Goal: Information Seeking & Learning: Compare options

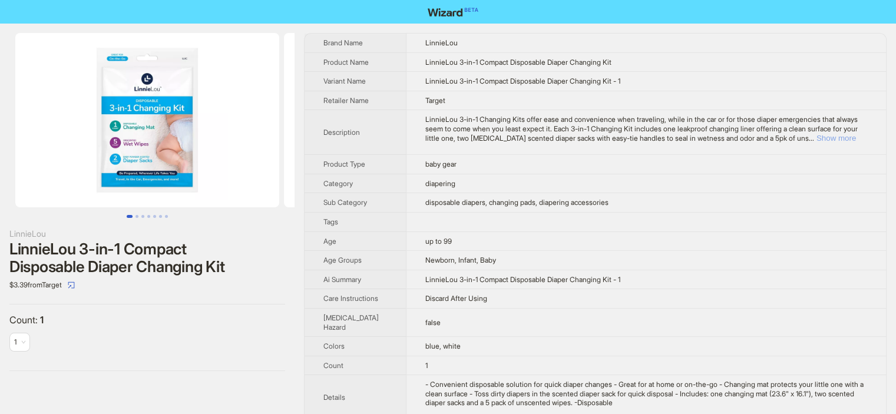
click at [844, 137] on button "Show more" at bounding box center [836, 138] width 39 height 9
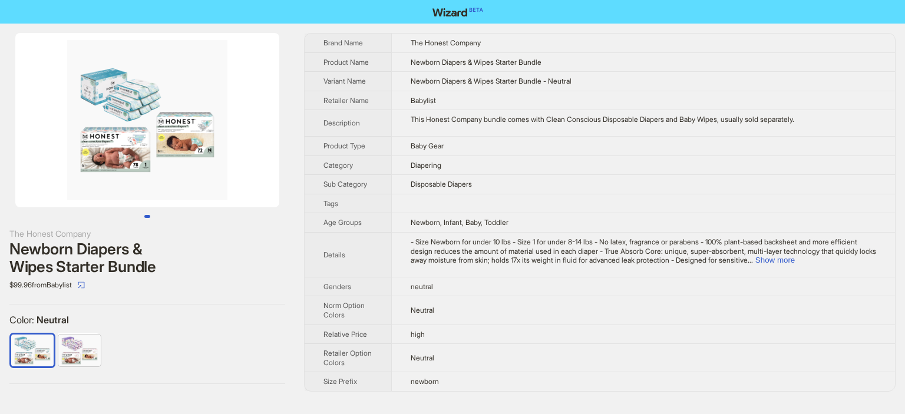
click at [896, 100] on div "The Honest Company Newborn Diapers & Wipes Starter Bundle $99.96 from Babylist …" at bounding box center [452, 213] width 905 height 378
click at [634, 148] on td "Baby Gear" at bounding box center [643, 145] width 504 height 19
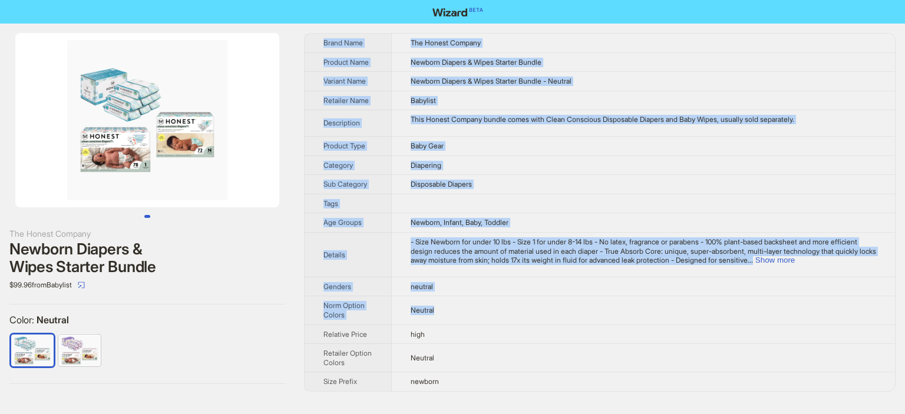
drag, startPoint x: 905, startPoint y: 164, endPoint x: 657, endPoint y: 319, distance: 292.6
click at [657, 319] on div "The Honest Company Newborn Diapers & Wipes Starter Bundle $99.96 from Babylist …" at bounding box center [452, 213] width 905 height 378
click at [657, 319] on td "Neutral" at bounding box center [643, 310] width 504 height 28
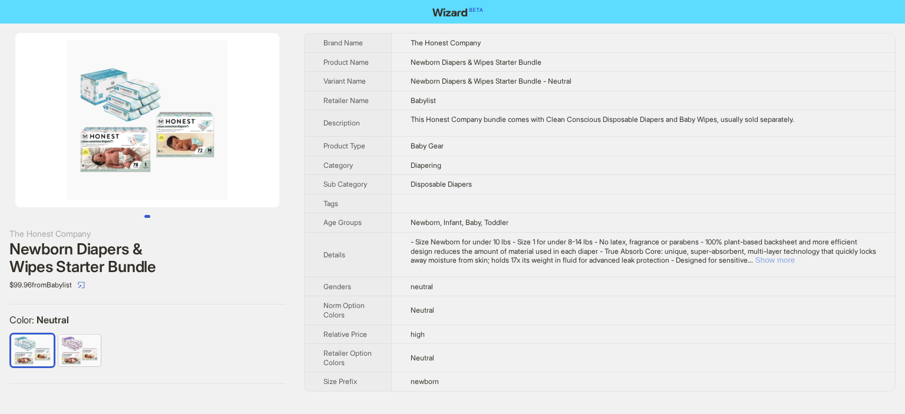
click at [795, 259] on button "Show more" at bounding box center [775, 260] width 39 height 9
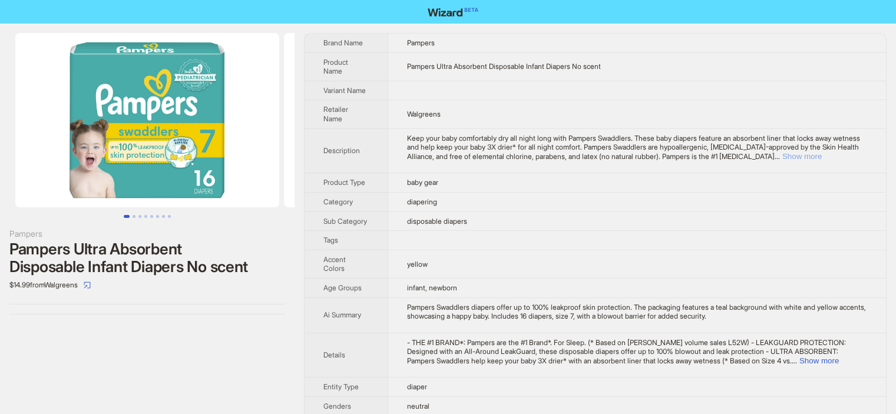
click at [822, 152] on button "Show more" at bounding box center [802, 156] width 39 height 9
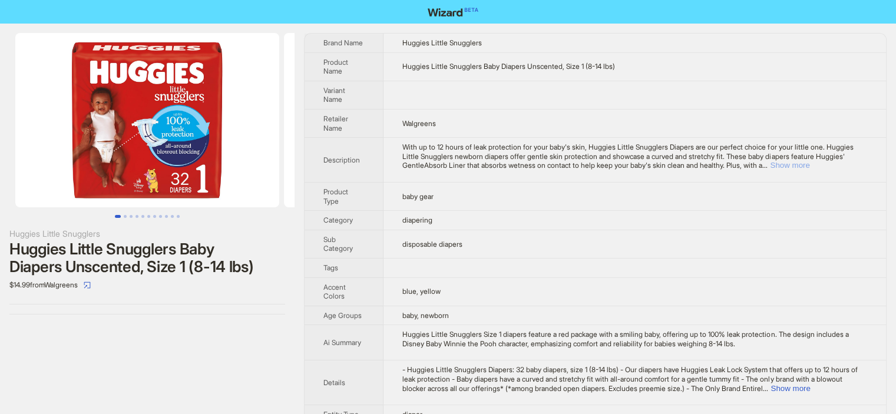
click at [810, 169] on button "Show more" at bounding box center [789, 165] width 39 height 9
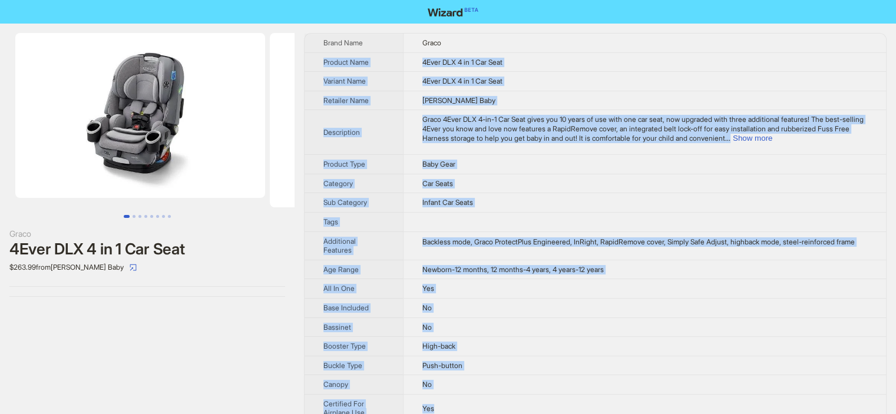
drag, startPoint x: 315, startPoint y: 58, endPoint x: 507, endPoint y: 402, distance: 393.9
click at [850, 156] on td "Baby Gear" at bounding box center [644, 164] width 483 height 19
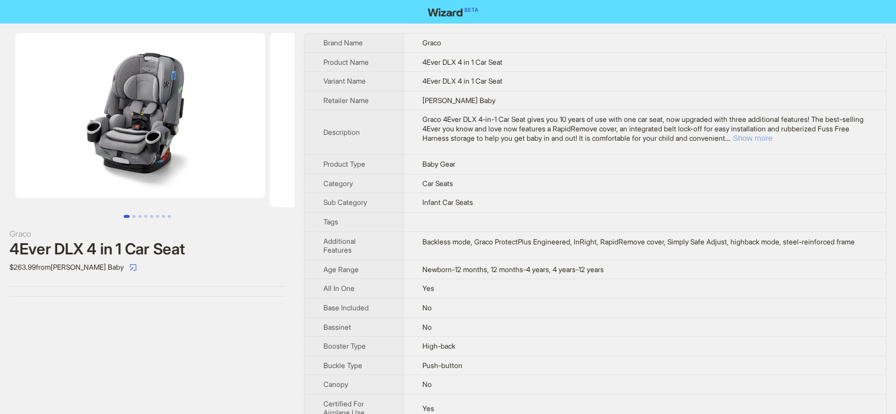
click at [773, 138] on button "Show more" at bounding box center [752, 138] width 39 height 9
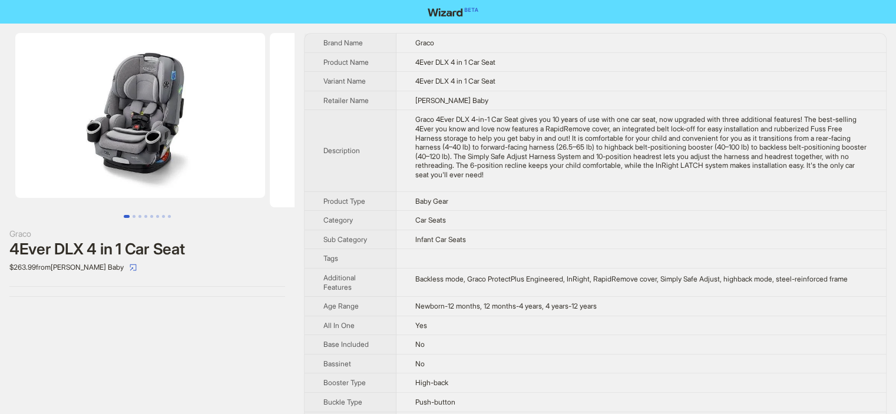
click at [501, 125] on div "Graco 4Ever DLX 4-in-1 Car Seat gives you 10 years of use with one car seat, no…" at bounding box center [641, 147] width 452 height 64
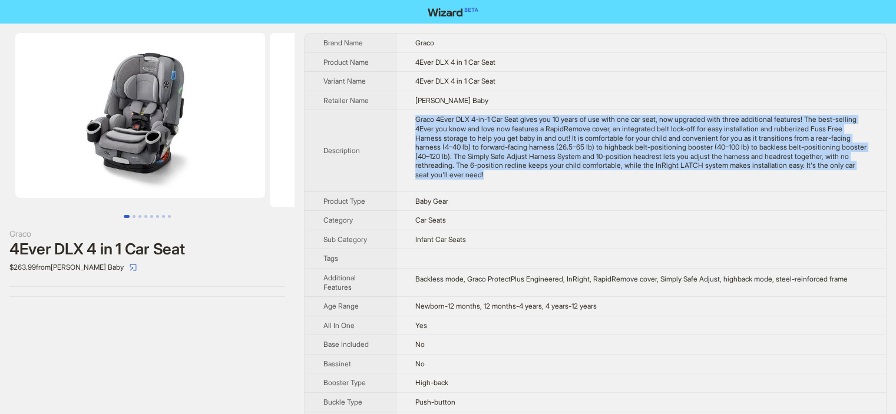
click at [501, 125] on div "Graco 4Ever DLX 4-in-1 Car Seat gives you 10 years of use with one car seat, no…" at bounding box center [641, 147] width 452 height 64
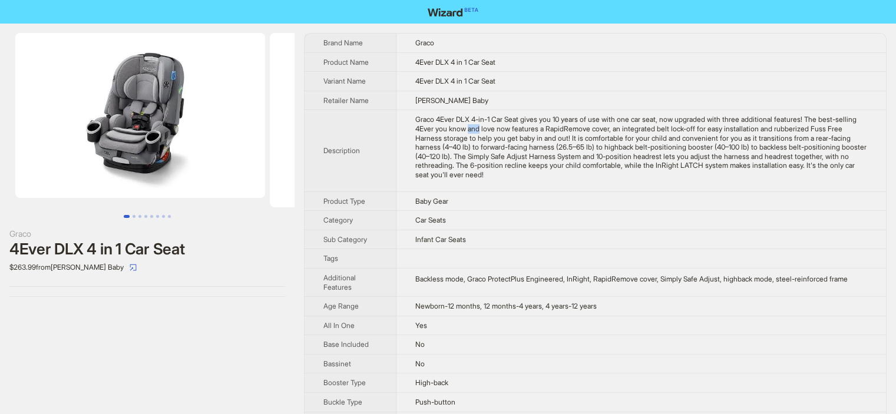
click at [501, 125] on div "Graco 4Ever DLX 4-in-1 Car Seat gives you 10 years of use with one car seat, no…" at bounding box center [641, 147] width 452 height 64
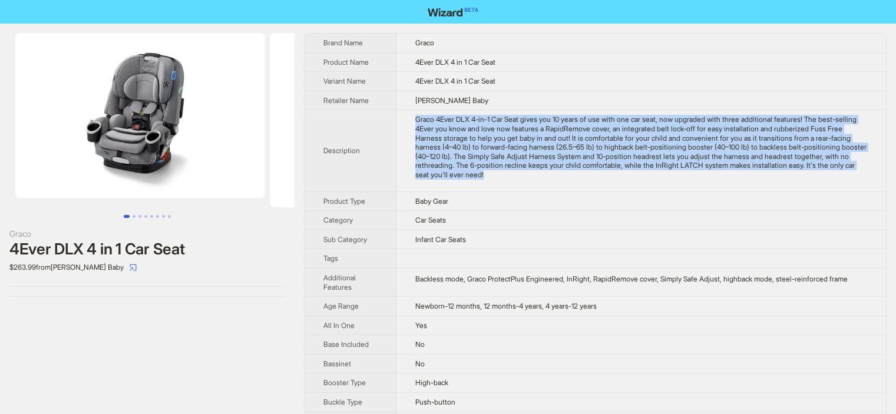
click at [501, 125] on div "Graco 4Ever DLX 4-in-1 Car Seat gives you 10 years of use with one car seat, no…" at bounding box center [641, 147] width 452 height 64
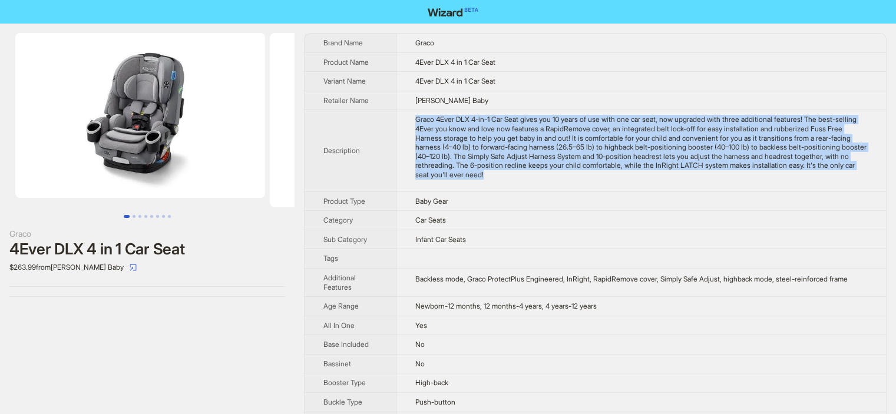
click at [501, 125] on div "Graco 4Ever DLX 4-in-1 Car Seat gives you 10 years of use with one car seat, no…" at bounding box center [641, 147] width 452 height 64
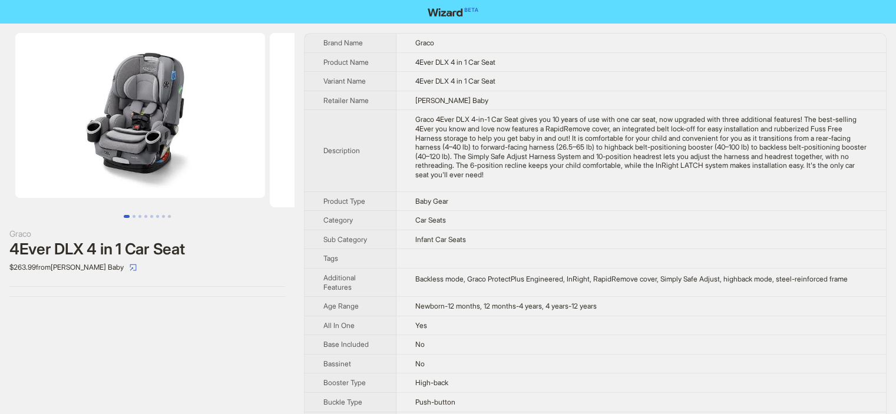
click at [501, 125] on div "Graco 4Ever DLX 4-in-1 Car Seat gives you 10 years of use with one car seat, no…" at bounding box center [641, 147] width 452 height 64
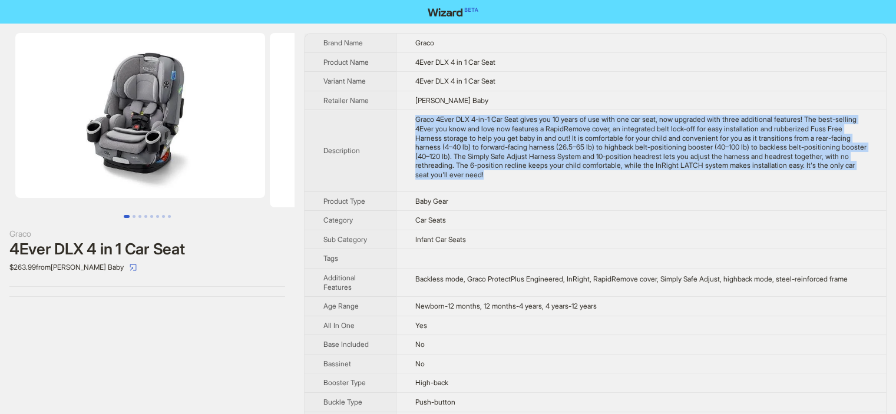
click at [501, 125] on div "Graco 4Ever DLX 4-in-1 Car Seat gives you 10 years of use with one car seat, no…" at bounding box center [641, 147] width 452 height 64
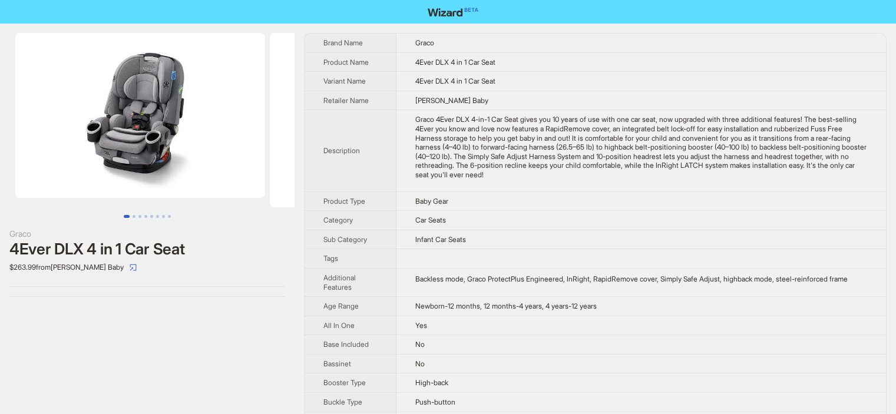
click at [622, 195] on td "Baby Gear" at bounding box center [642, 201] width 490 height 19
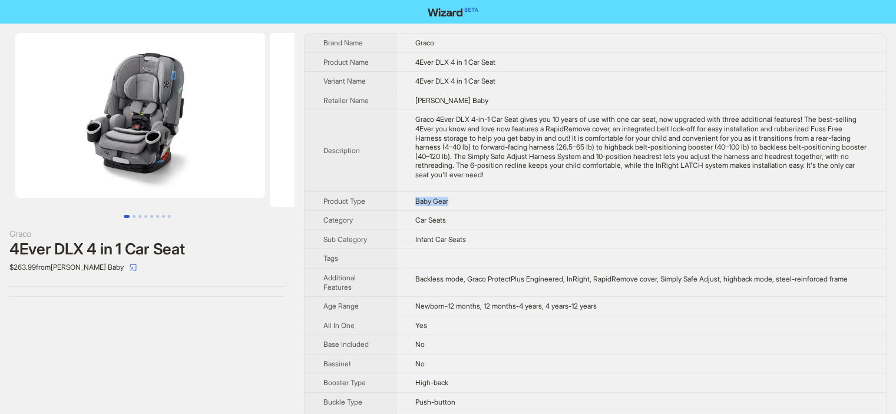
click at [622, 195] on td "Baby Gear" at bounding box center [642, 201] width 490 height 19
drag, startPoint x: 622, startPoint y: 195, endPoint x: 613, endPoint y: 295, distance: 100.0
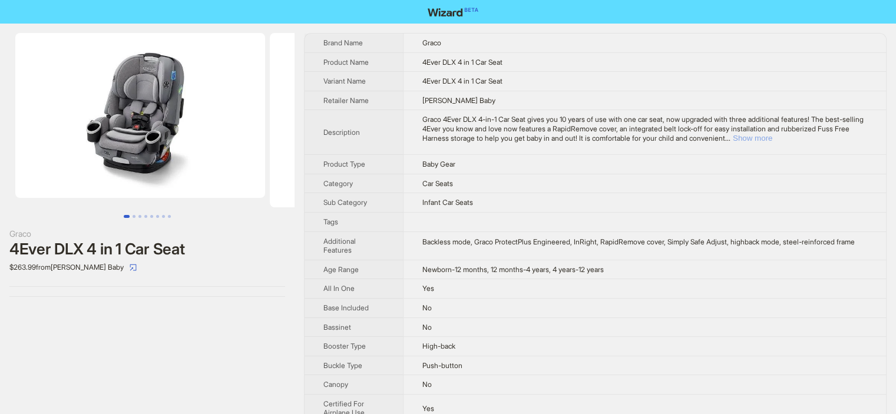
click at [773, 137] on button "Show more" at bounding box center [752, 138] width 39 height 9
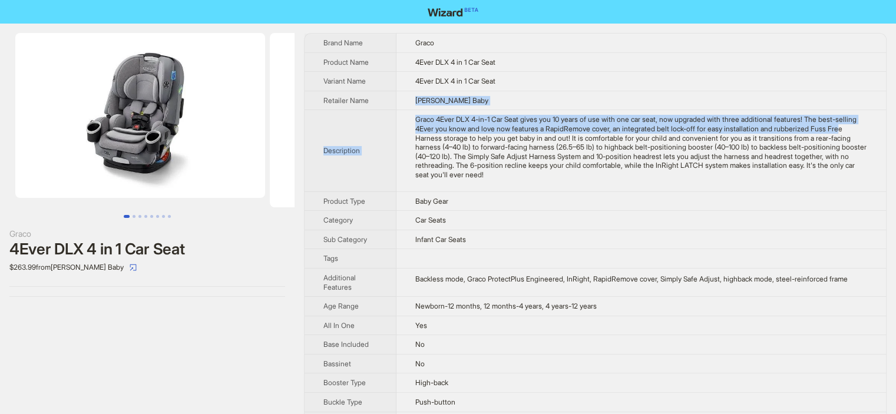
drag, startPoint x: 409, startPoint y: 97, endPoint x: 446, endPoint y: 135, distance: 53.3
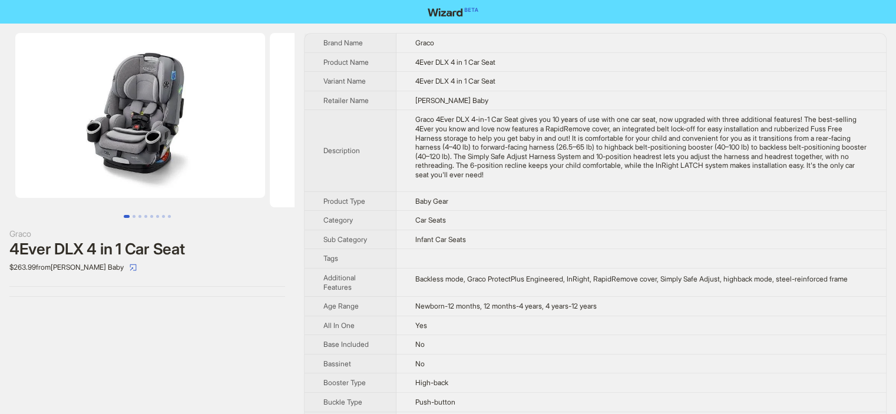
click at [406, 60] on td "4Ever DLX 4 in 1 Car Seat" at bounding box center [642, 61] width 490 height 19
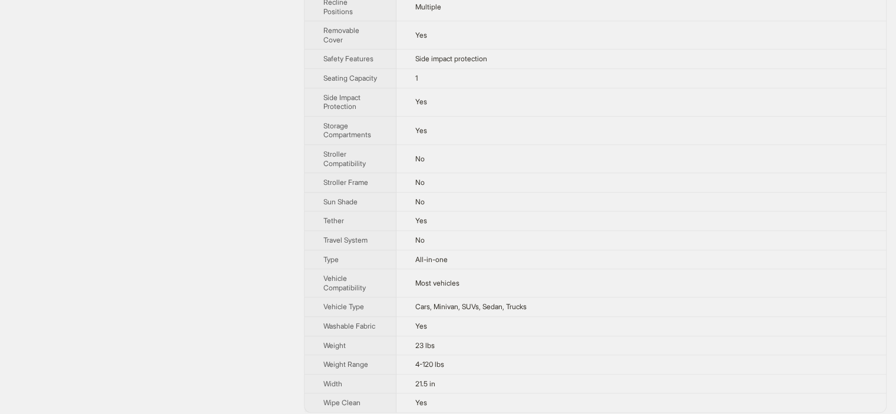
scroll to position [1035, 0]
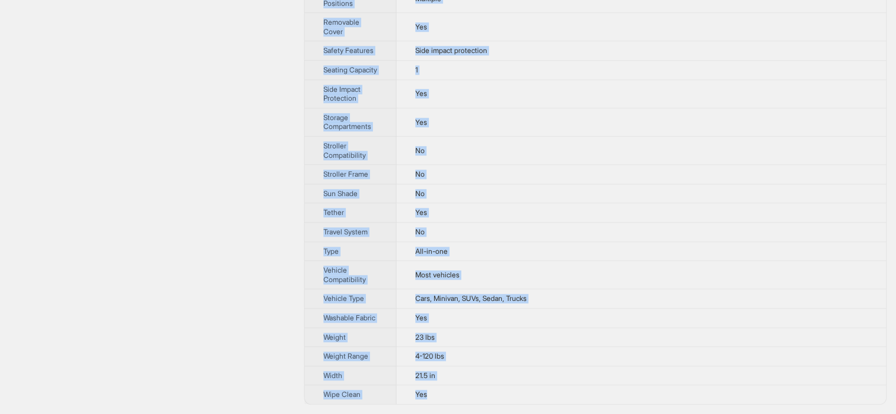
drag, startPoint x: 406, startPoint y: 60, endPoint x: 467, endPoint y: 399, distance: 344.4
copy tbody "4Ever DLX 4 in 1 Car Seat Variant Name 4Ever DLX 4 in 1 Car Seat Retailer Name …"
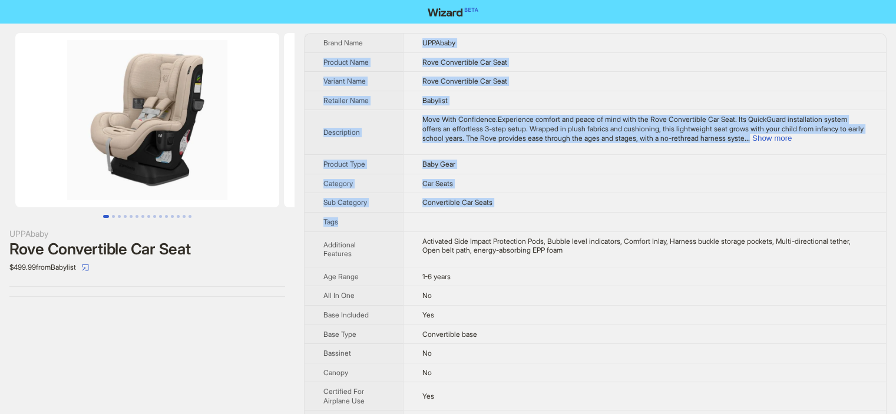
drag, startPoint x: 420, startPoint y: 37, endPoint x: 486, endPoint y: 225, distance: 199.4
click at [792, 140] on button "Show more" at bounding box center [772, 138] width 39 height 9
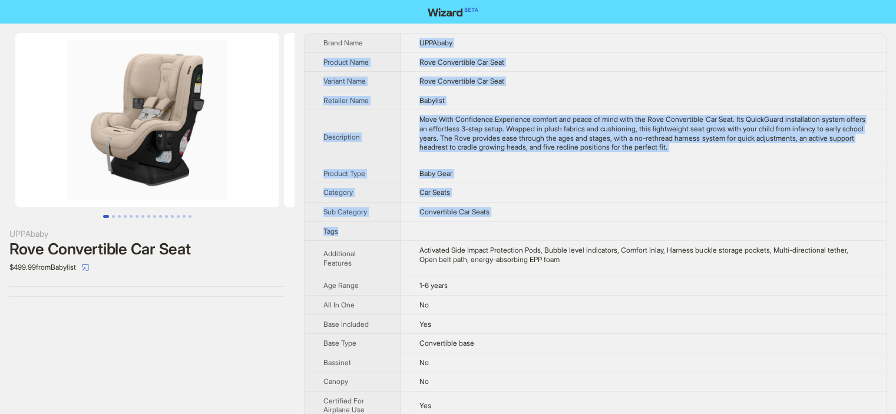
click at [420, 45] on td "UPPAbaby" at bounding box center [644, 43] width 486 height 19
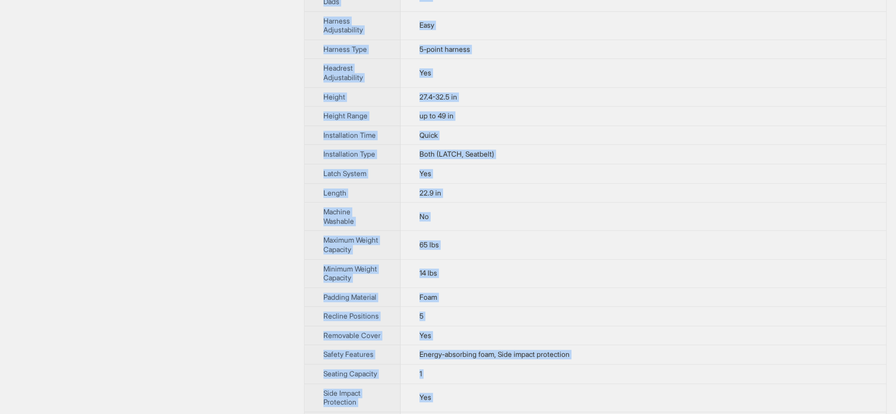
scroll to position [799, 0]
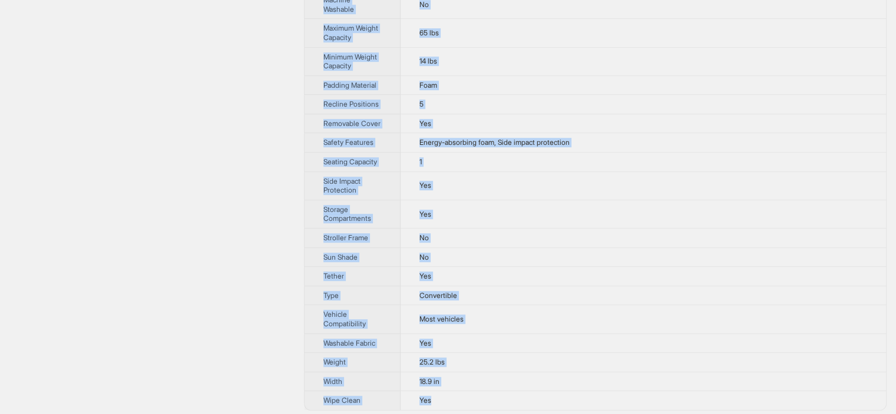
drag, startPoint x: 420, startPoint y: 45, endPoint x: 479, endPoint y: 396, distance: 355.7
copy tbody "UPPAbaby Product Name Rove Convertible Car Seat Variant Name Rove Convertible C…"
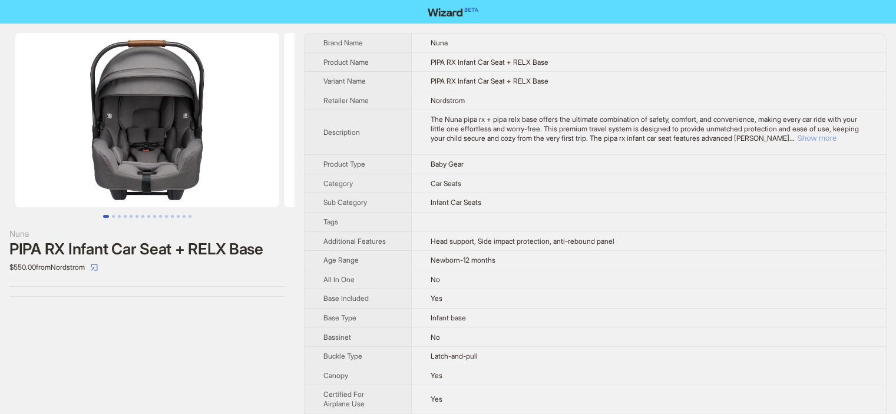
click at [837, 136] on button "Show more" at bounding box center [816, 138] width 39 height 9
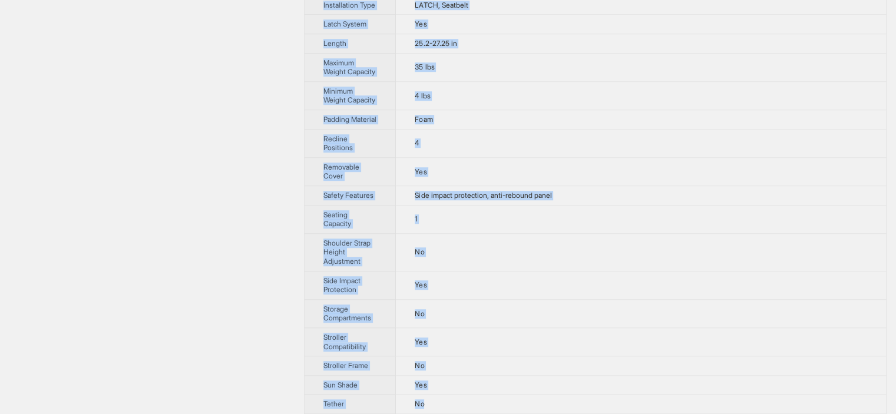
scroll to position [1063, 0]
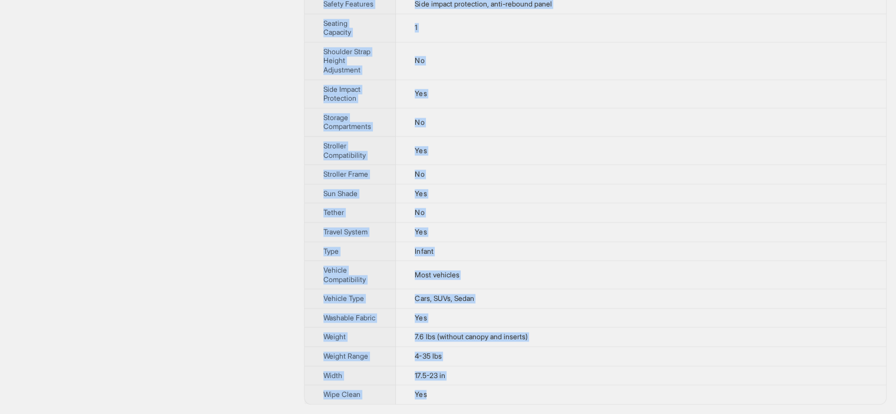
drag, startPoint x: 405, startPoint y: 39, endPoint x: 492, endPoint y: 394, distance: 364.8
copy tbody "Nuna Product Name PIPA RX Infant Car Seat + RELX Base Variant Name PIPA RX Infa…"
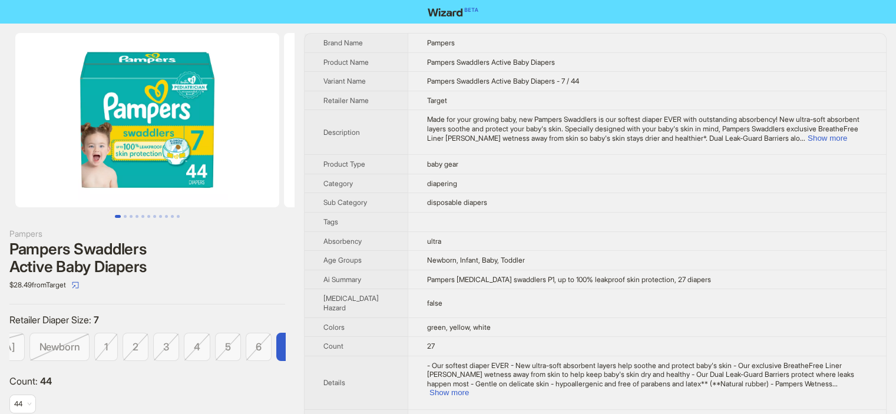
scroll to position [0, 91]
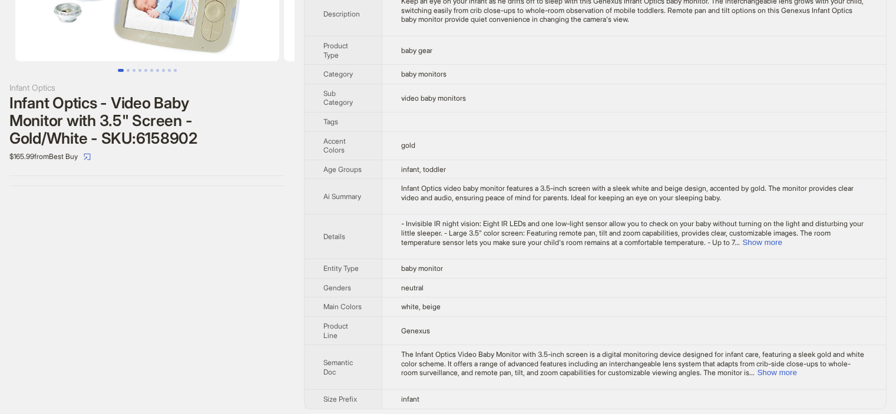
scroll to position [149, 0]
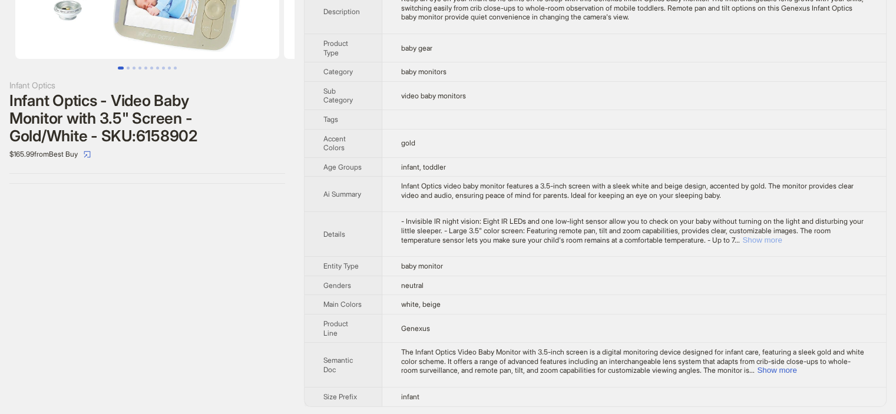
click at [782, 240] on button "Show more" at bounding box center [762, 240] width 39 height 9
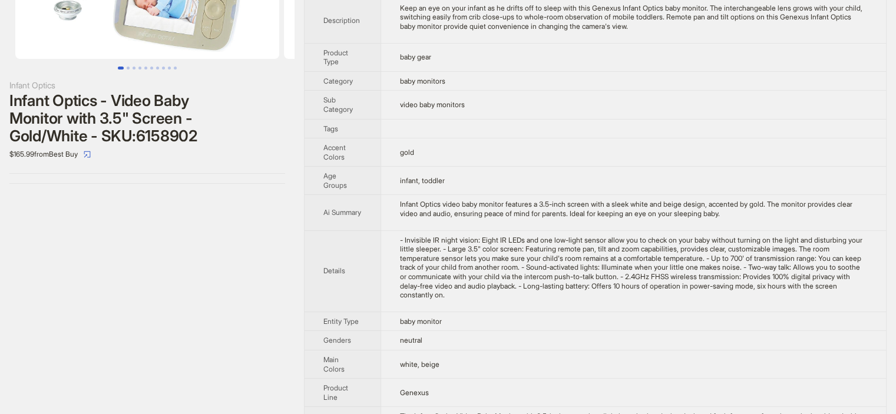
scroll to position [0, 0]
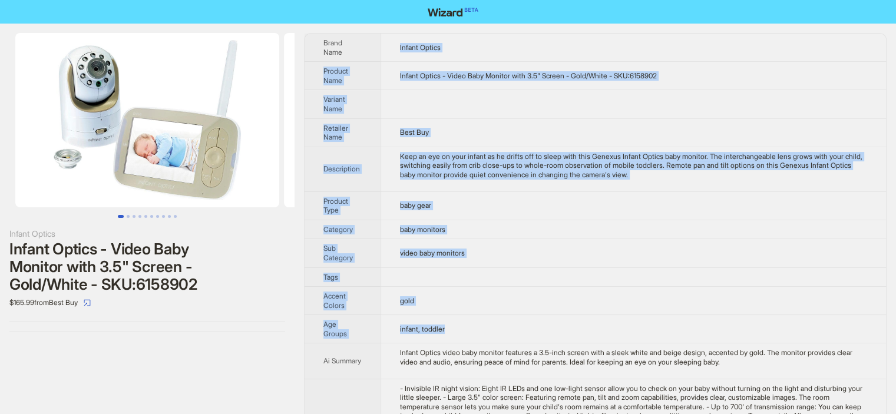
drag, startPoint x: 388, startPoint y: 43, endPoint x: 486, endPoint y: 318, distance: 291.5
click at [486, 318] on tbody "Brand Name Infant Optics Product Name Infant Optics - Video Baby Monitor with 3…" at bounding box center [596, 327] width 582 height 586
click at [514, 226] on td "baby monitors" at bounding box center [634, 229] width 506 height 19
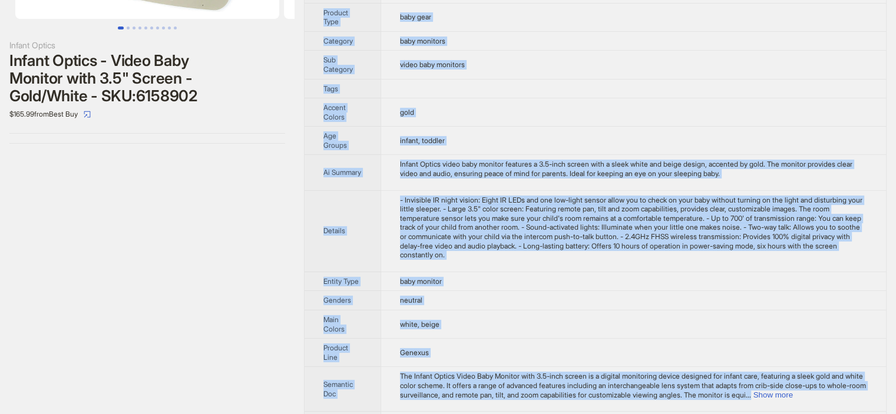
scroll to position [203, 0]
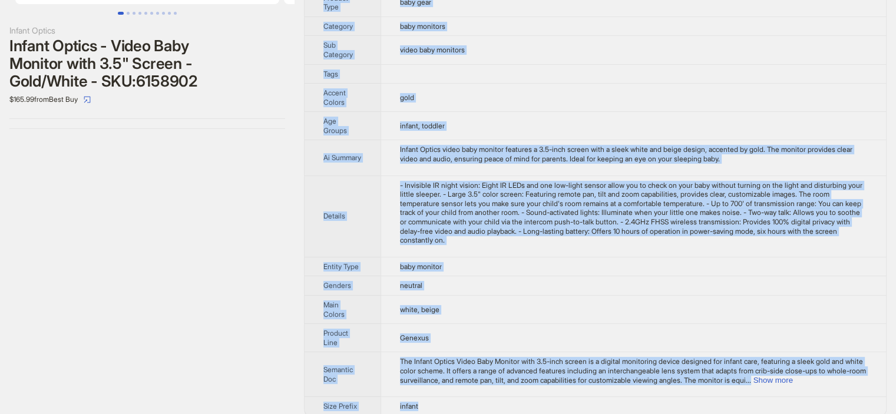
drag, startPoint x: 387, startPoint y: 39, endPoint x: 569, endPoint y: 400, distance: 404.6
click at [569, 400] on tbody "Brand Name Infant Optics Product Name Infant Optics - Video Baby Monitor with 3…" at bounding box center [596, 123] width 582 height 586
copy tbody "Infant Optics Product Name Infant Optics - Video Baby Monitor with 3.5" Screen …"
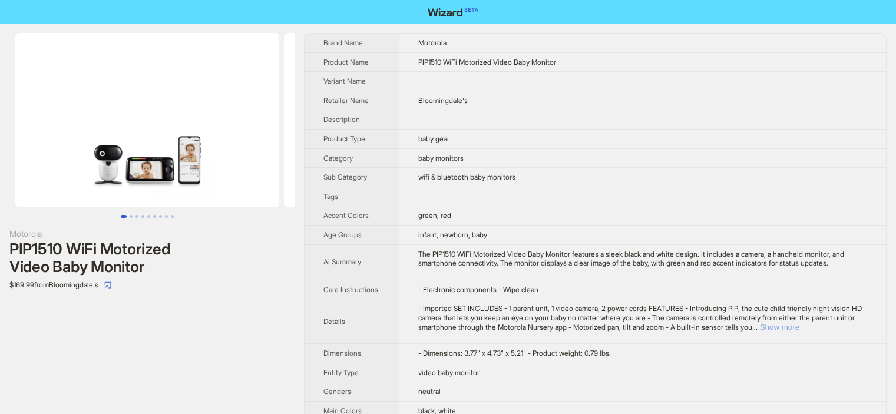
click at [800, 325] on button "Show more" at bounding box center [779, 327] width 39 height 9
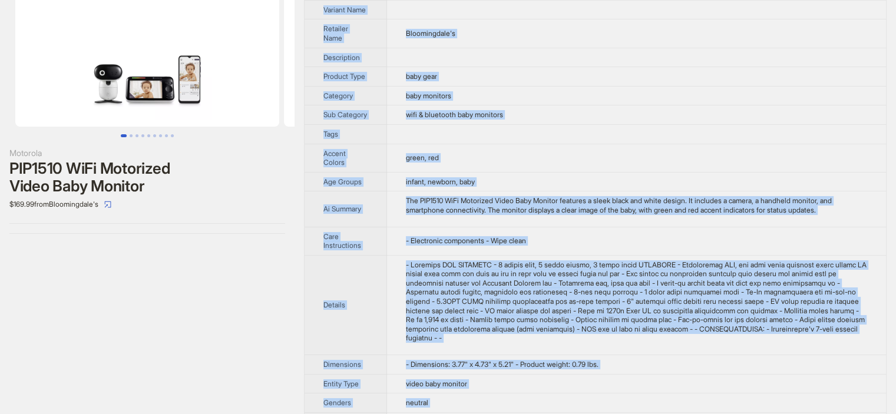
scroll to position [236, 0]
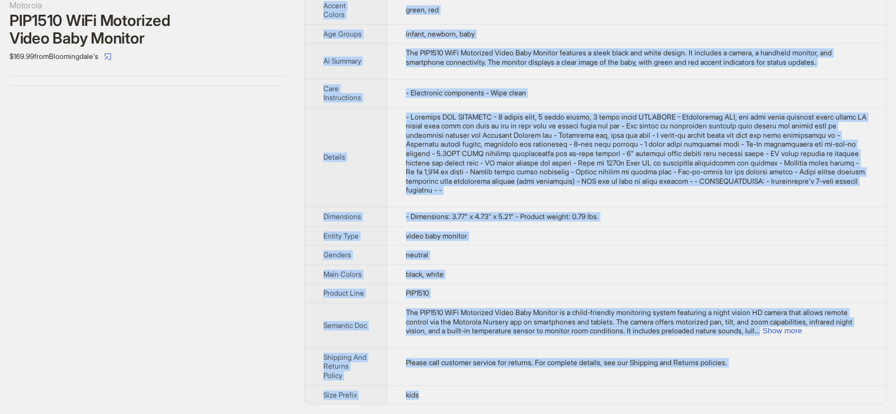
drag, startPoint x: 317, startPoint y: 30, endPoint x: 499, endPoint y: 393, distance: 405.9
click at [499, 393] on div "Motorola PIP1510 WiFi Motorized Video Baby Monitor $169.99 from Bloomingdale's …" at bounding box center [448, 104] width 896 height 619
copy tbody "Brand Name Motorola Product Name PIP1510 WiFi Motorized Video Baby Monitor Vari…"
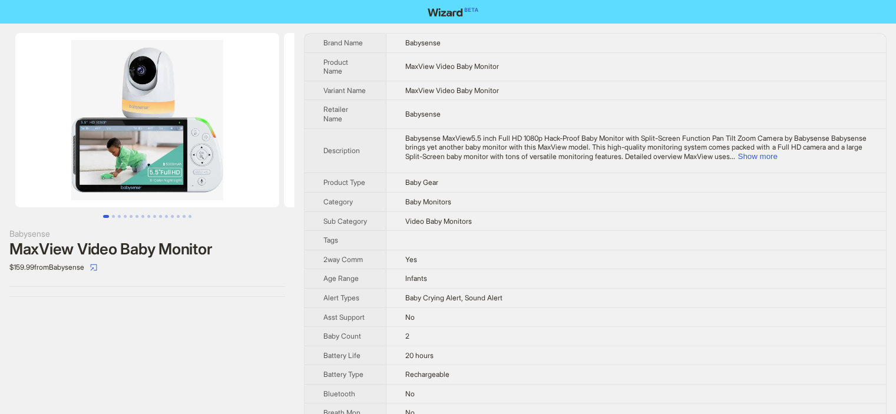
click at [832, 150] on span "Babysense MaxView5.5 inch Full HD 1080p Hack-Proof Baby Monitor with Split-Scre…" at bounding box center [635, 147] width 461 height 27
click at [777, 154] on button "Show more" at bounding box center [757, 156] width 39 height 9
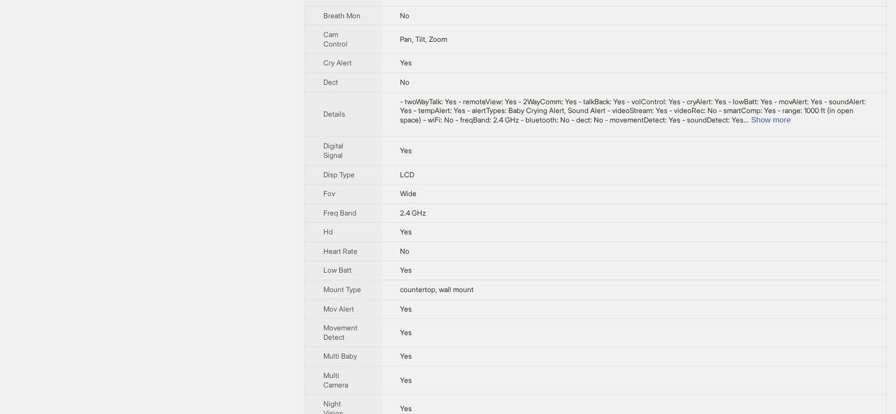
scroll to position [556, 0]
click at [791, 122] on button "Show more" at bounding box center [770, 117] width 39 height 9
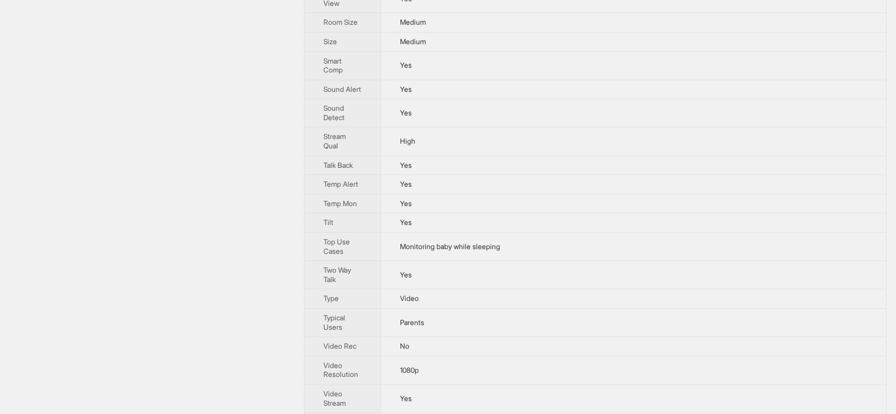
scroll to position [1278, 0]
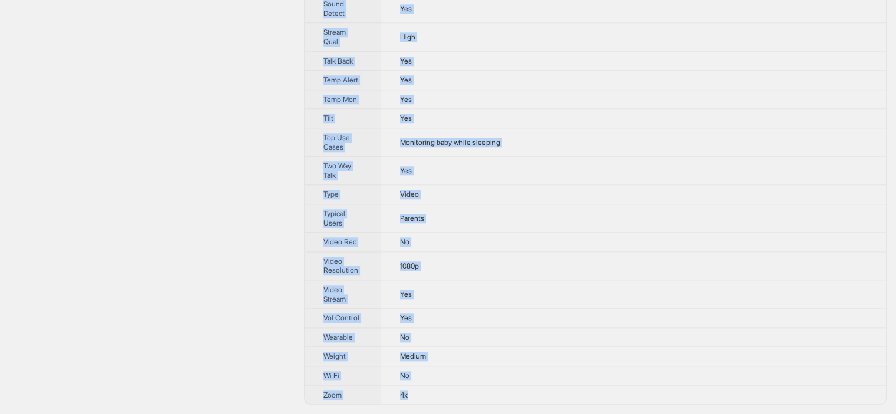
drag, startPoint x: 305, startPoint y: 38, endPoint x: 431, endPoint y: 396, distance: 379.3
copy tbody "Brand Name Babysense Product Name MaxView Video Baby Monitor Variant Name MaxVi…"
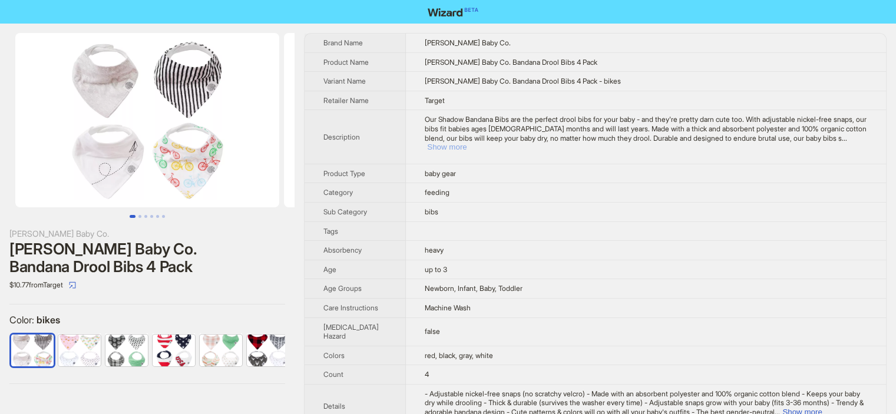
click at [467, 143] on button "Show more" at bounding box center [446, 147] width 39 height 9
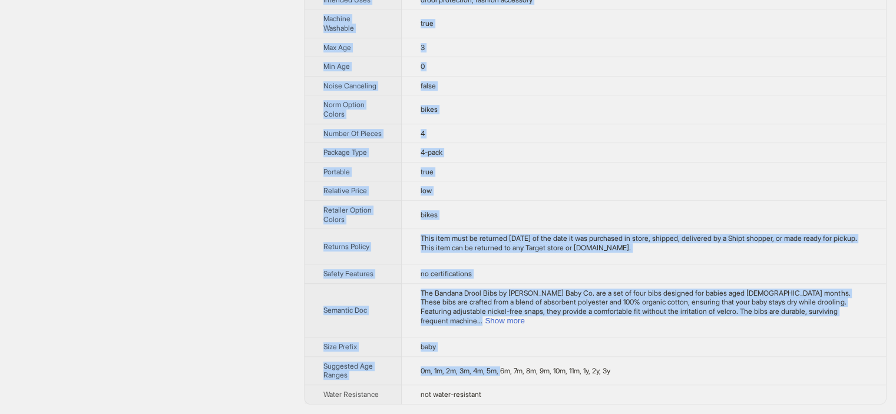
scroll to position [688, 0]
drag, startPoint x: 391, startPoint y: 32, endPoint x: 495, endPoint y: 400, distance: 382.3
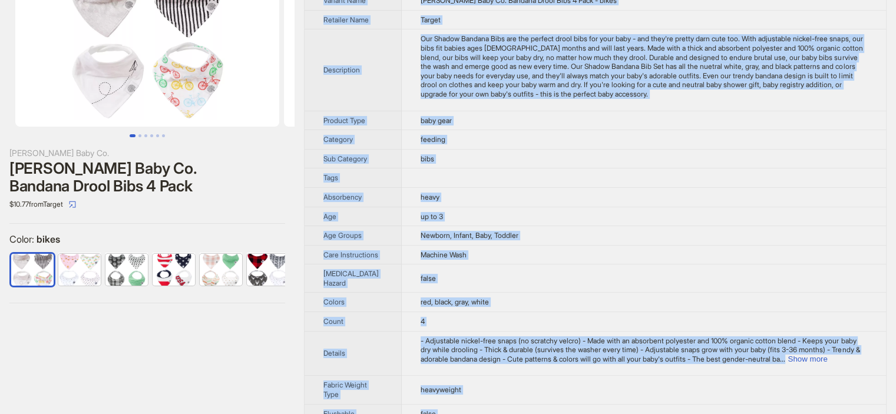
scroll to position [0, 0]
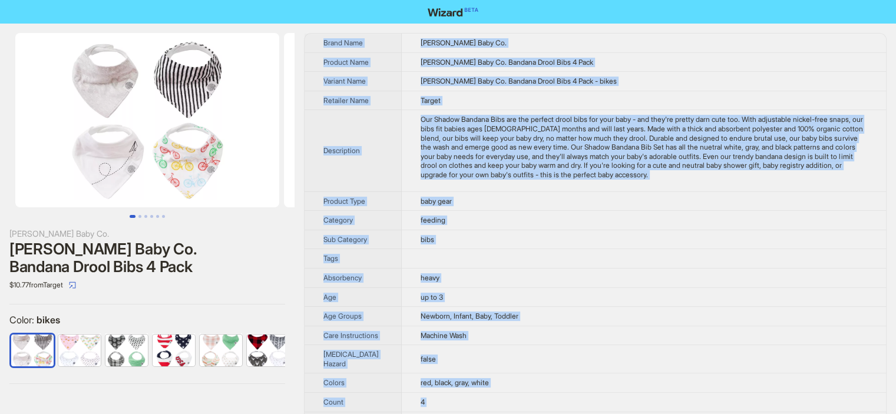
click at [799, 179] on div "Our Shadow Bandana Bibs are the perfect drool bibs for your baby - and they're …" at bounding box center [644, 147] width 447 height 64
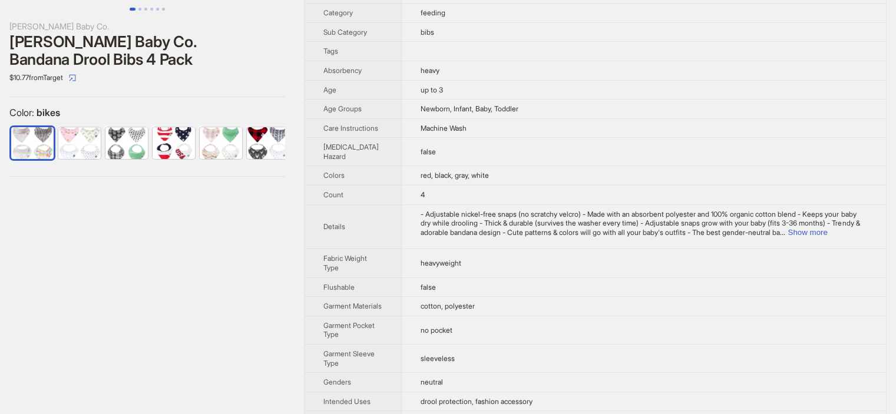
scroll to position [226, 0]
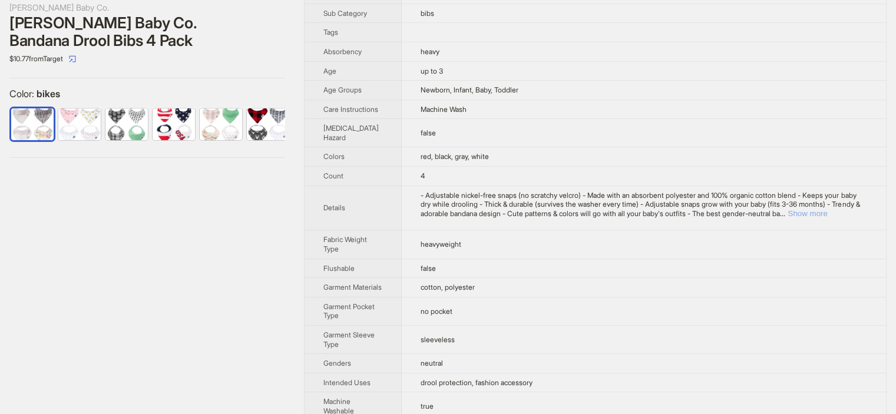
click at [827, 218] on button "Show more" at bounding box center [807, 213] width 39 height 9
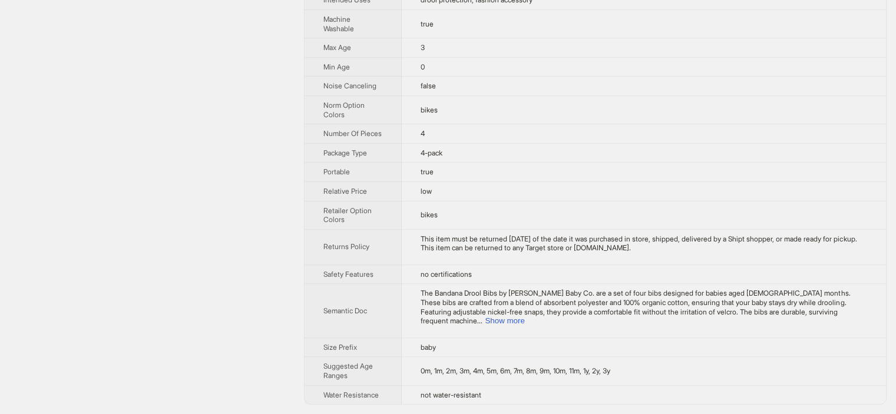
scroll to position [697, 0]
click at [525, 316] on button "Show more" at bounding box center [504, 320] width 39 height 9
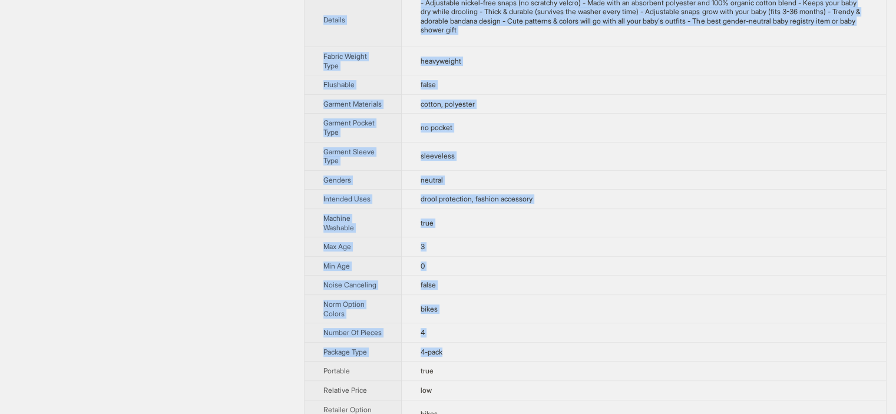
scroll to position [724, 0]
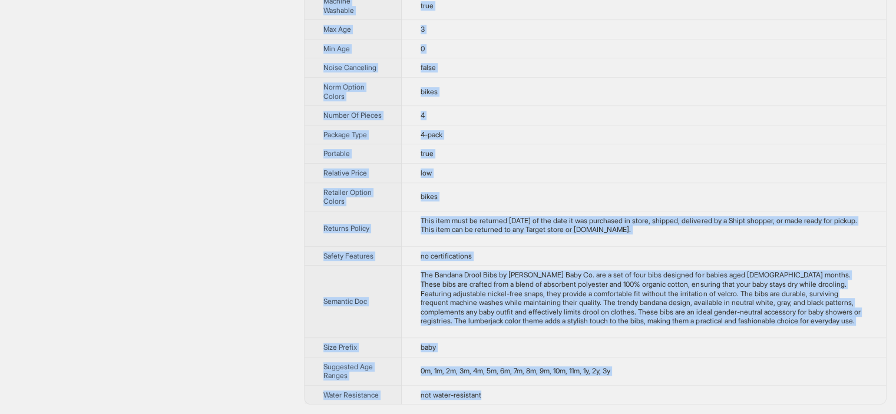
drag, startPoint x: 314, startPoint y: 37, endPoint x: 498, endPoint y: 392, distance: 400.1
copy tbody "Brand Name Parker Baby Co. Product Name Parker Baby Co. Bandana Drool Bibs 4 Pa…"
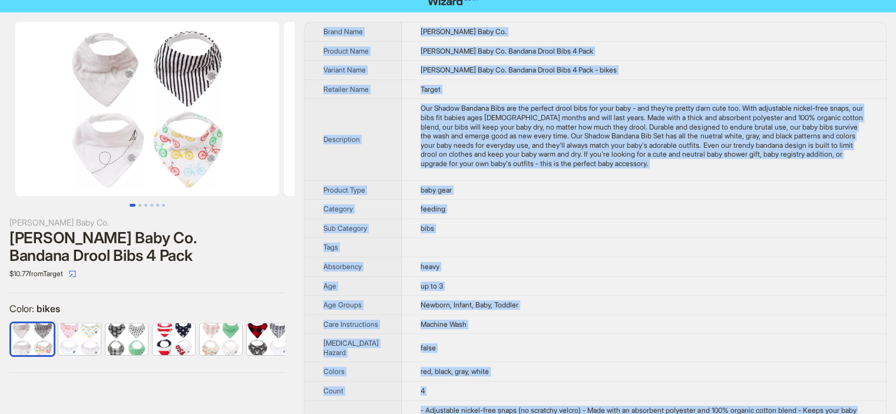
scroll to position [4, 0]
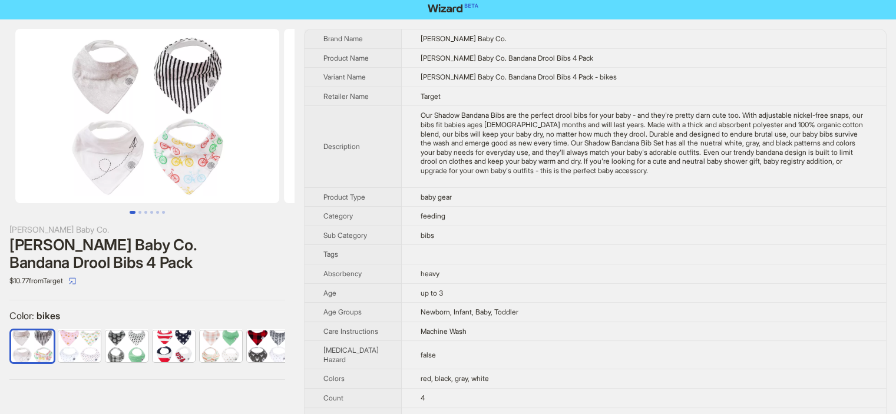
click at [217, 239] on div "Parker Baby Co. Bandana Drool Bibs 4 Pack" at bounding box center [147, 253] width 276 height 35
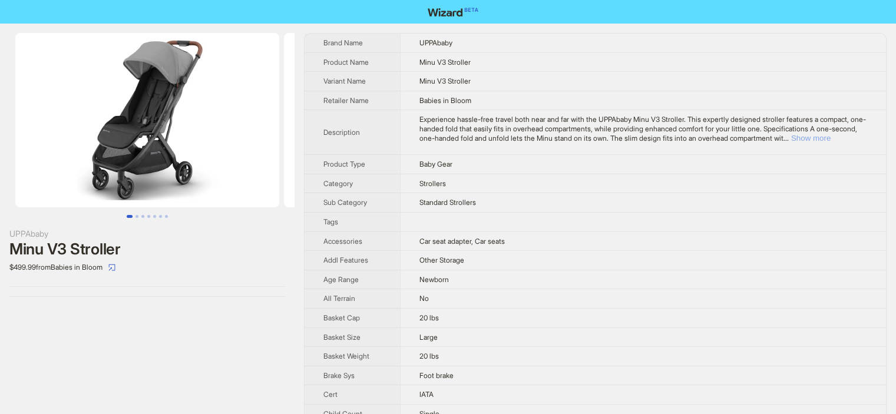
click at [831, 138] on button "Show more" at bounding box center [810, 138] width 39 height 9
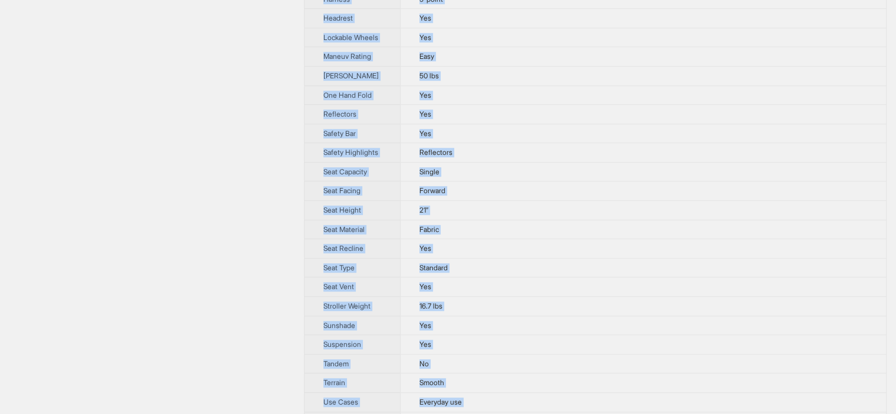
scroll to position [926, 0]
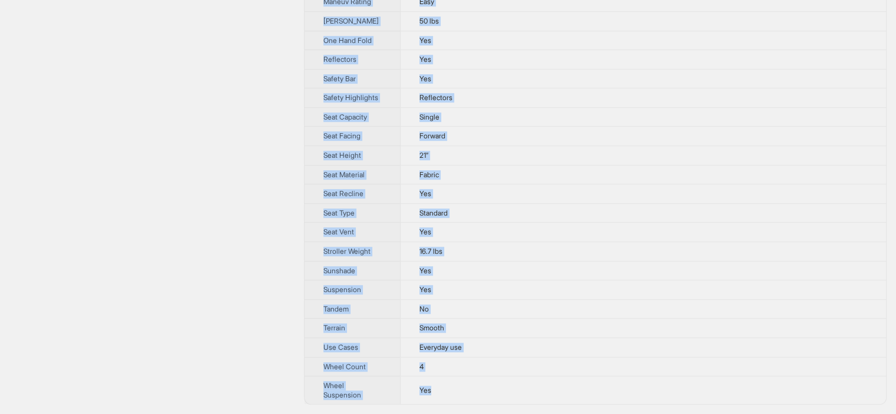
drag, startPoint x: 309, startPoint y: 38, endPoint x: 464, endPoint y: 391, distance: 385.2
copy tbody "Brand Name UPPAbaby Product Name Minu V3 Stroller Variant Name Minu V3 Stroller…"
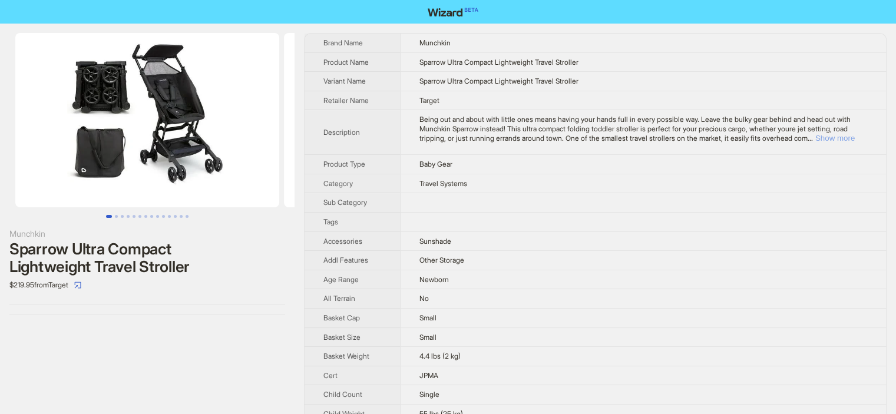
click at [845, 136] on button "Show more" at bounding box center [835, 138] width 39 height 9
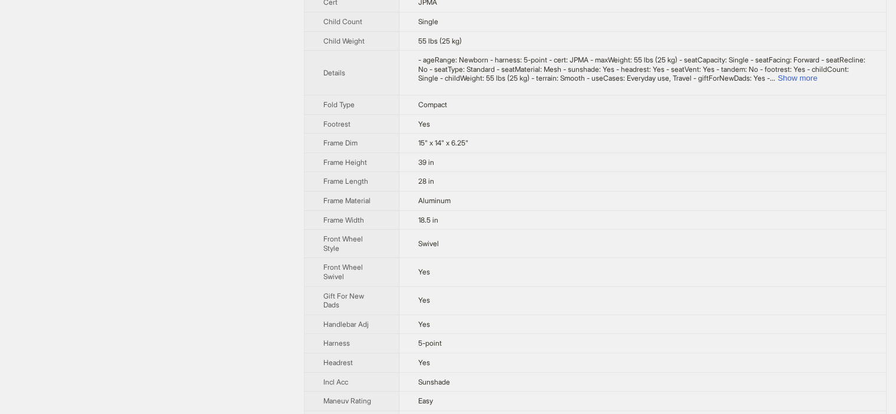
scroll to position [404, 0]
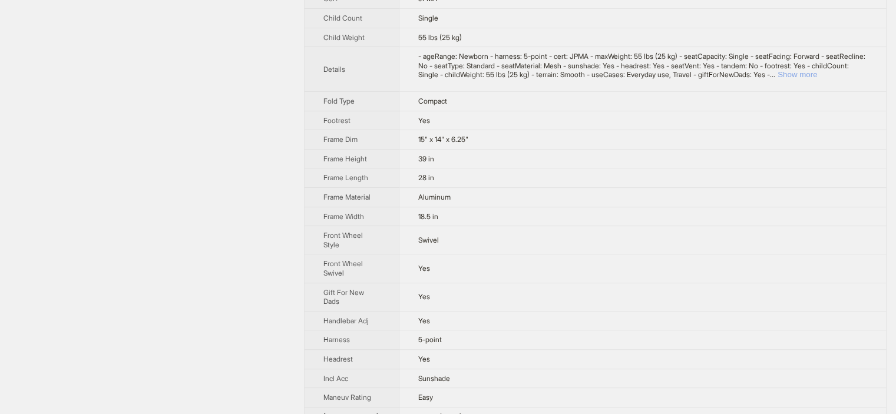
click at [817, 79] on button "Show more" at bounding box center [797, 74] width 39 height 9
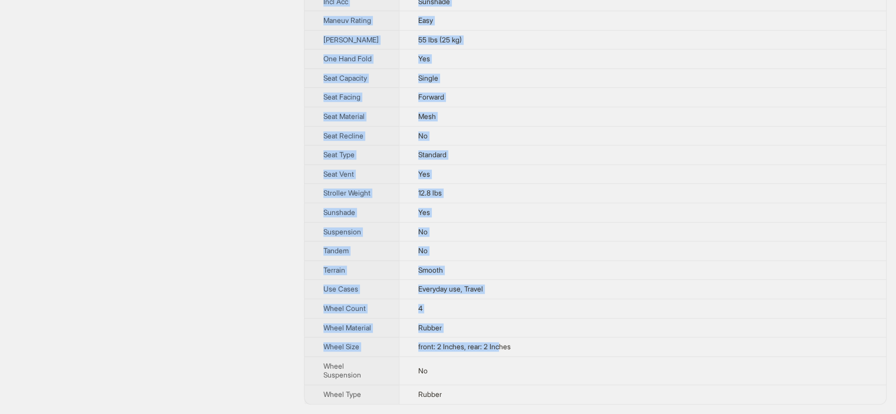
scroll to position [968, 0]
drag, startPoint x: 309, startPoint y: 39, endPoint x: 466, endPoint y: 397, distance: 390.6
copy tbody "Brand Name Munchkin Product Name Sparrow Ultra Compact Lightweight Travel Strol…"
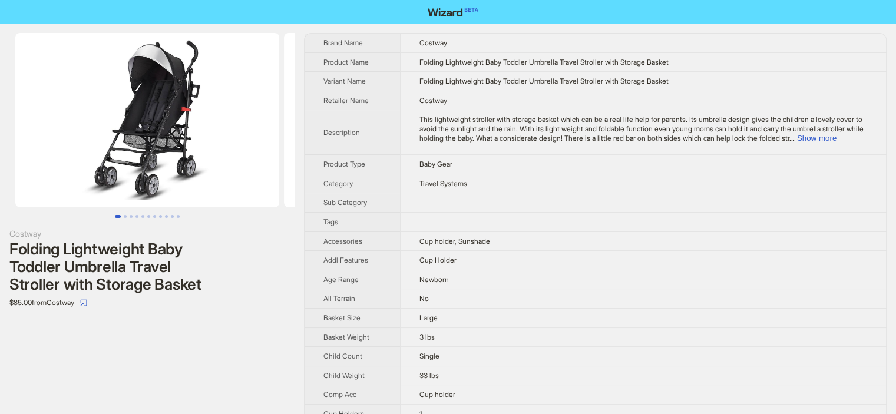
scroll to position [40, 0]
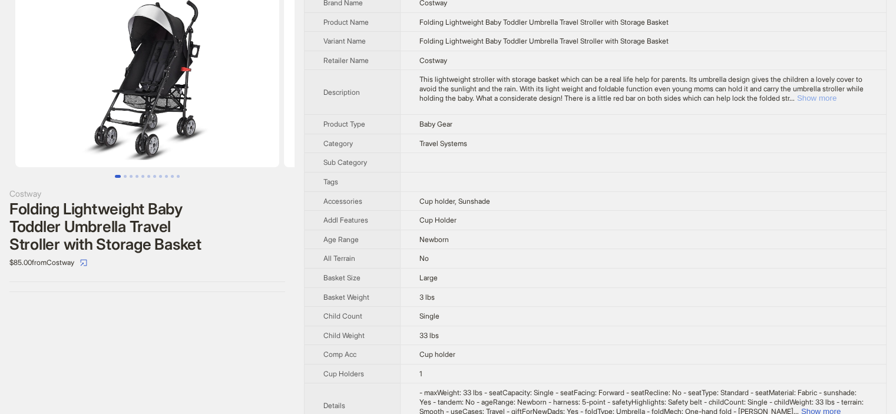
click at [837, 97] on button "Show more" at bounding box center [816, 98] width 39 height 9
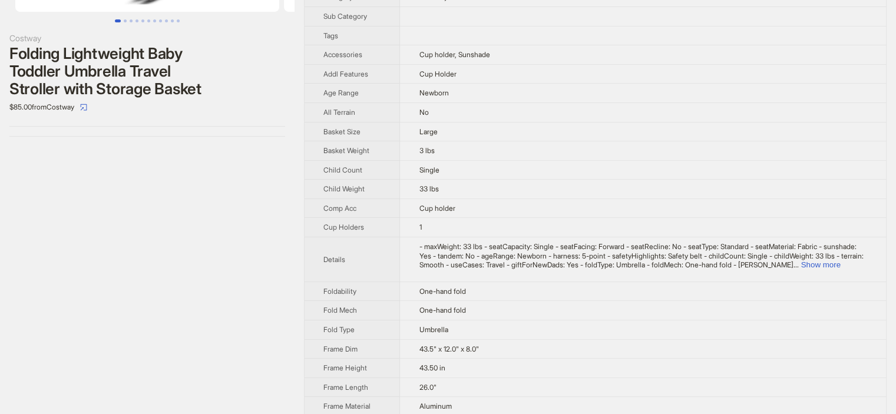
scroll to position [197, 0]
click at [840, 260] on button "Show more" at bounding box center [820, 263] width 39 height 9
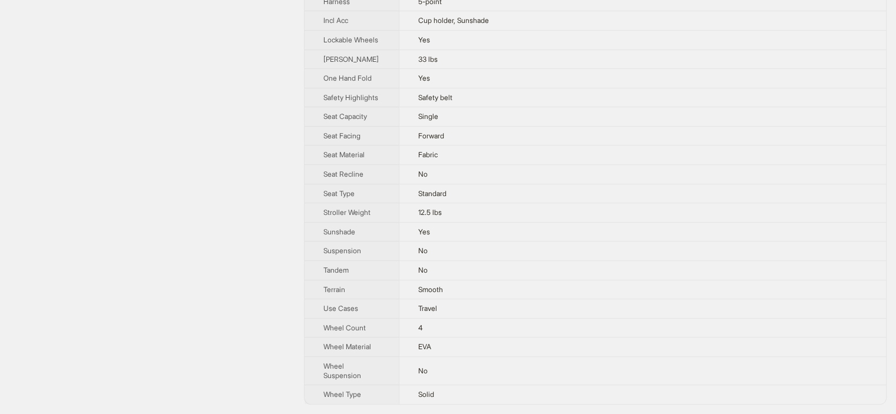
scroll to position [931, 0]
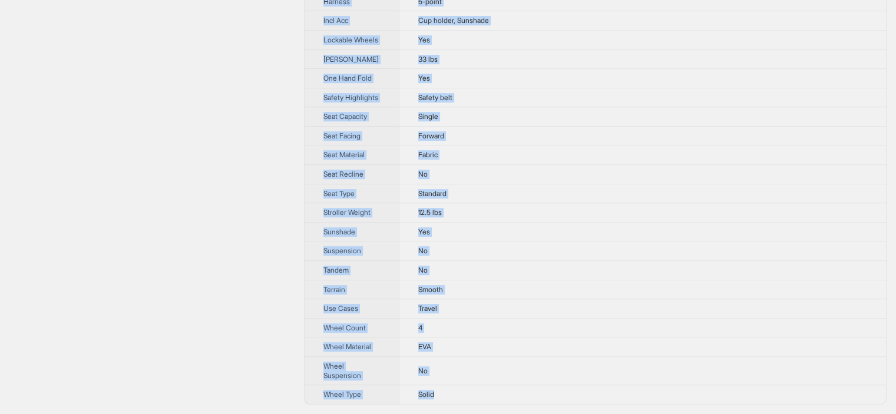
drag, startPoint x: 318, startPoint y: 38, endPoint x: 454, endPoint y: 399, distance: 386.1
copy tbody "Brand Name Costway Product Name Folding Lightweight Baby Toddler Umbrella Trave…"
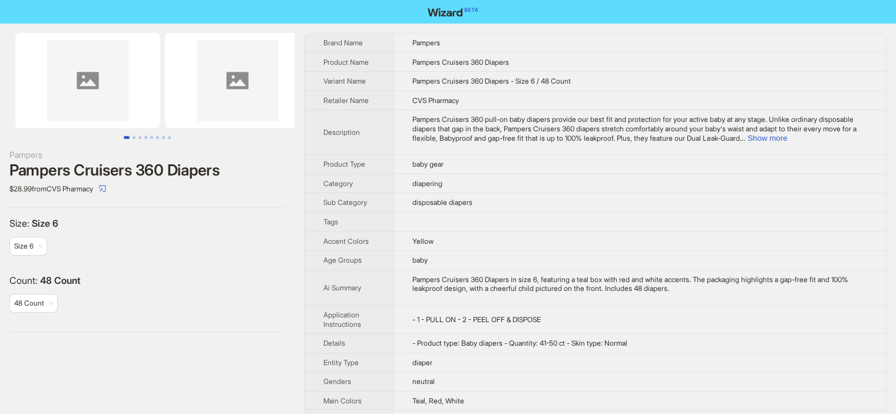
click at [85, 81] on img at bounding box center [87, 80] width 145 height 95
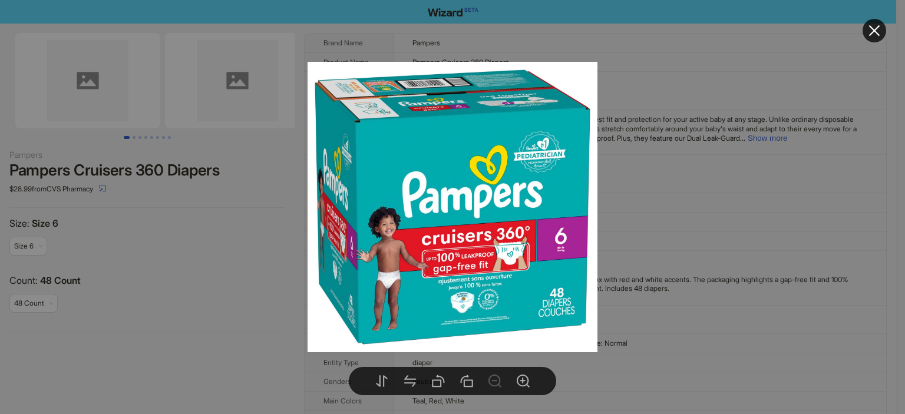
click at [177, 250] on div at bounding box center [452, 207] width 905 height 414
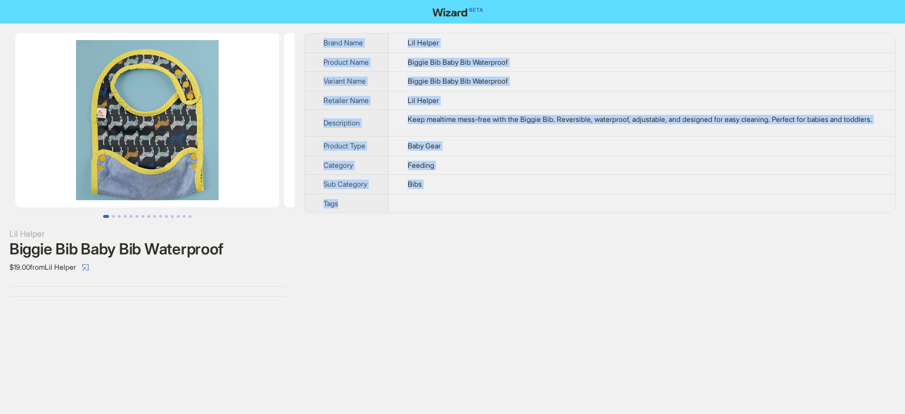
drag, startPoint x: 424, startPoint y: 217, endPoint x: 333, endPoint y: 28, distance: 210.6
click at [333, 28] on div "Lil Helper Biggie Bib Baby Bib Waterproof $19.00 from Lil Helper Brand Name Lil…" at bounding box center [452, 165] width 905 height 283
copy tbody "Brand Name Lil Helper Product Name Biggie Bib Baby Bib Waterproof Variant Name …"
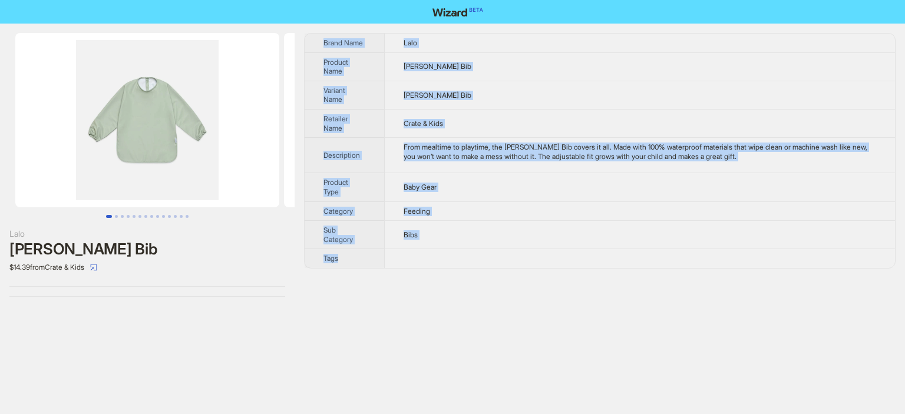
drag, startPoint x: 410, startPoint y: 259, endPoint x: 318, endPoint y: 24, distance: 252.5
click at [318, 24] on div "[PERSON_NAME] Bib $14.39 from Crate & Kids Brand Name Lalo Product Name [PERSON…" at bounding box center [452, 165] width 905 height 283
copy tbody "Brand Name Lalo Product Name [PERSON_NAME] Bib Variant Name [PERSON_NAME] Bib R…"
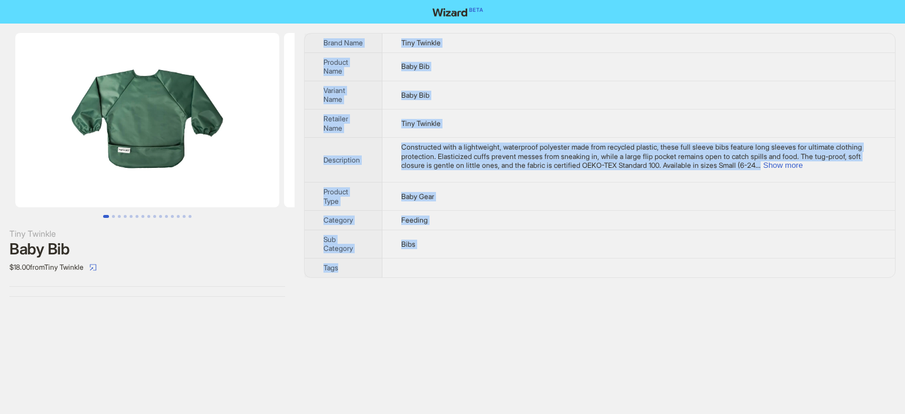
drag, startPoint x: 429, startPoint y: 276, endPoint x: 405, endPoint y: 278, distance: 24.2
click at [405, 278] on div "Brand Name Tiny Twinkle Product Name Baby Bib Variant Name Baby Bib Retailer Na…" at bounding box center [600, 165] width 592 height 264
copy tbody "Brand Name Tiny Twinkle Product Name Baby Bib Variant Name Baby Bib Retailer Na…"
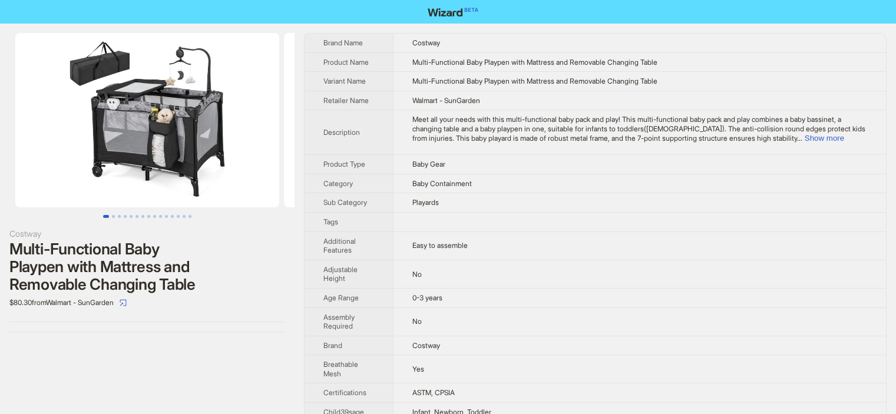
click at [311, 42] on th "Brand Name" at bounding box center [349, 43] width 88 height 19
click at [845, 137] on button "Show more" at bounding box center [824, 138] width 39 height 9
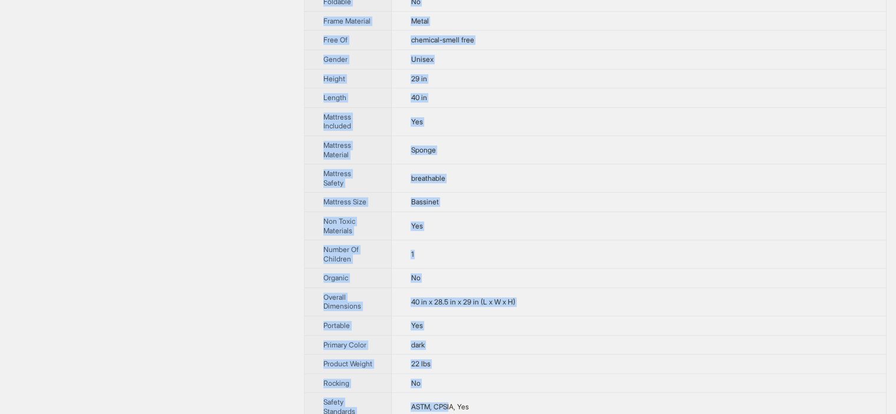
scroll to position [734, 0]
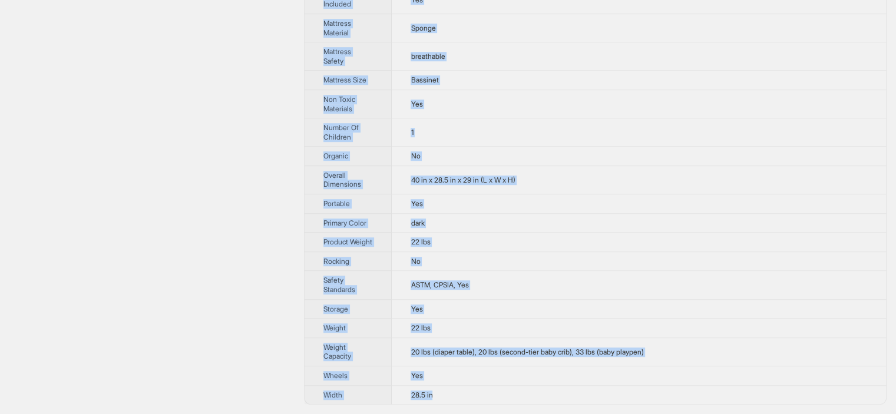
drag, startPoint x: 307, startPoint y: 39, endPoint x: 456, endPoint y: 398, distance: 387.9
copy tbody "Brand Name Costway Product Name Multi-Functional Baby Playpen with Mattress and…"
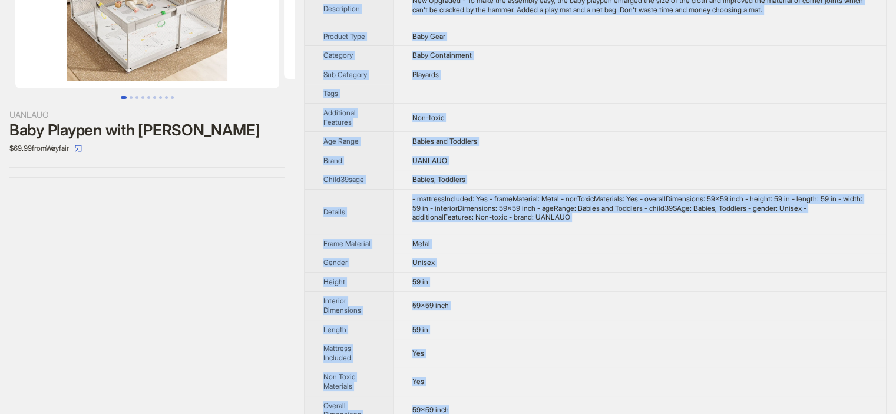
scroll to position [156, 0]
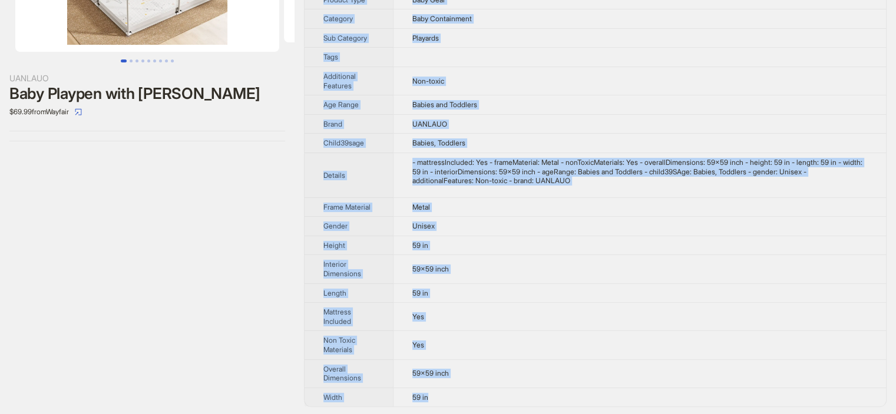
drag, startPoint x: 321, startPoint y: 31, endPoint x: 481, endPoint y: 400, distance: 402.3
click at [481, 400] on div "UANLAUO Baby Playpen with Mat $69.99 from Wayfair Brand Name UANLAUO Product Na…" at bounding box center [448, 142] width 896 height 549
copy tbody "Brand Name UANLAUO Product Name Baby Playpen with Mat Variant Name Baby Playpen…"
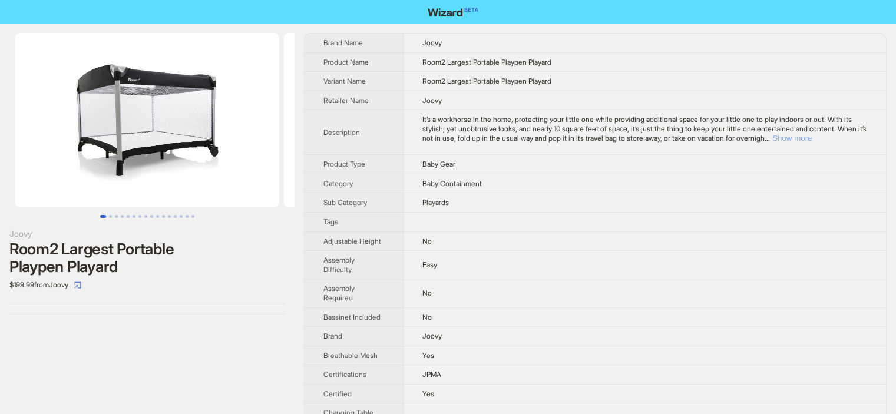
click at [812, 137] on button "Show more" at bounding box center [792, 138] width 39 height 9
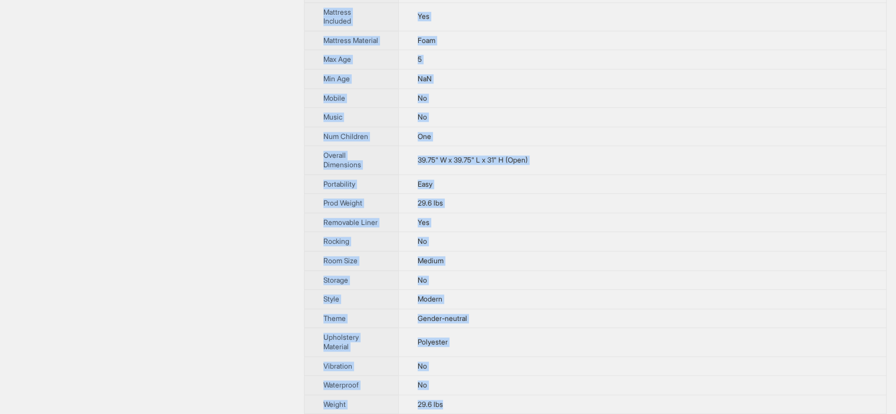
scroll to position [898, 0]
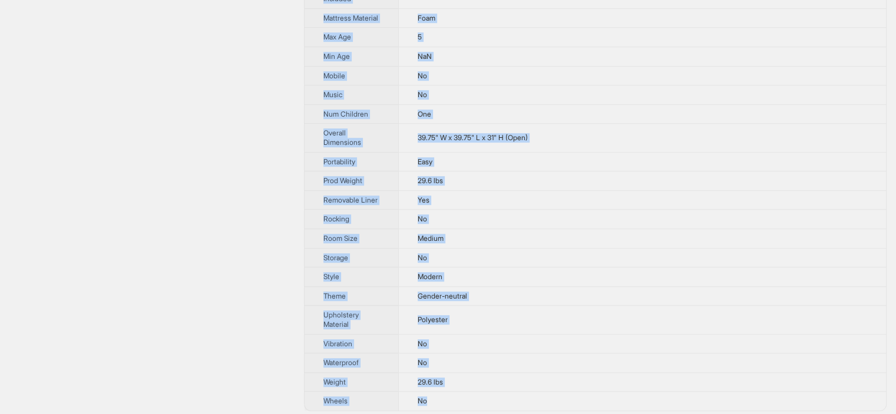
drag, startPoint x: 315, startPoint y: 35, endPoint x: 466, endPoint y: 398, distance: 393.7
copy tbody "Brand Name Joovy Product Name Room2 Largest Portable Playpen Playard Variant Na…"
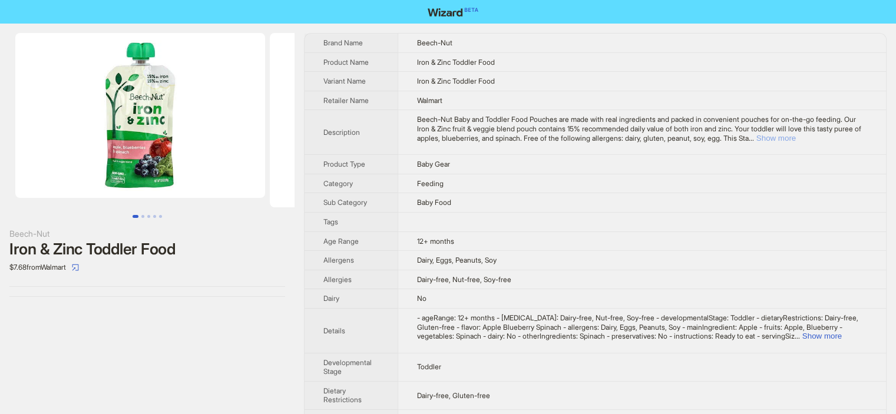
click at [796, 135] on button "Show more" at bounding box center [776, 138] width 39 height 9
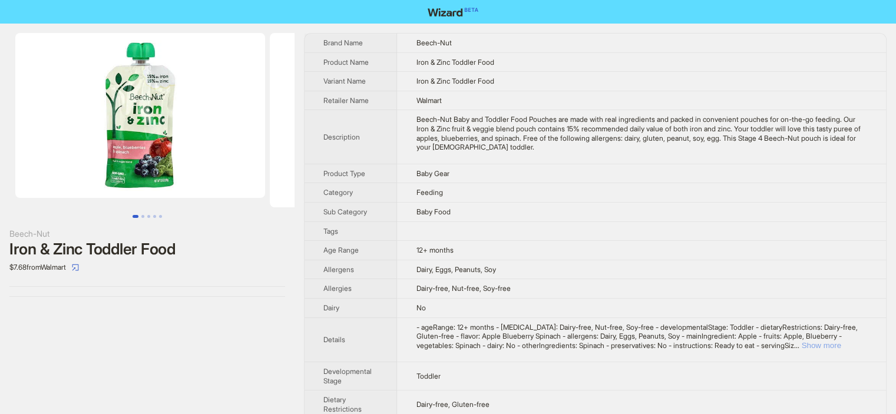
click at [830, 346] on button "Show more" at bounding box center [821, 345] width 39 height 9
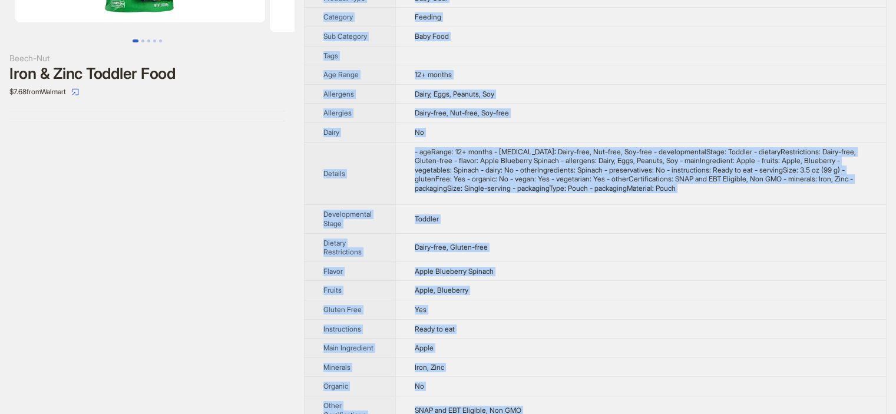
scroll to position [383, 0]
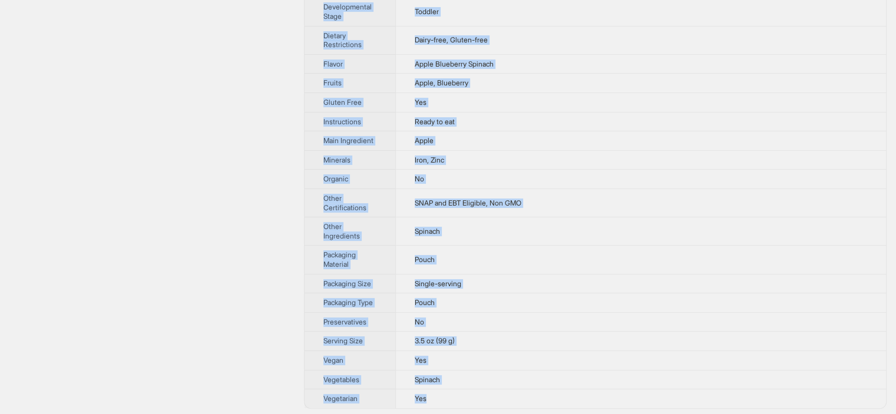
drag, startPoint x: 314, startPoint y: 39, endPoint x: 453, endPoint y: 397, distance: 383.8
click at [453, 397] on tbody "Brand Name Beech-Nut Product Name Iron & Zinc Toddler Food Variant Name Iron & …" at bounding box center [596, 30] width 582 height 758
copy tbody "Brand Name Beech-Nut Product Name Iron & Zinc Toddler Food Variant Name Iron & …"
click at [530, 172] on td "No" at bounding box center [640, 179] width 491 height 19
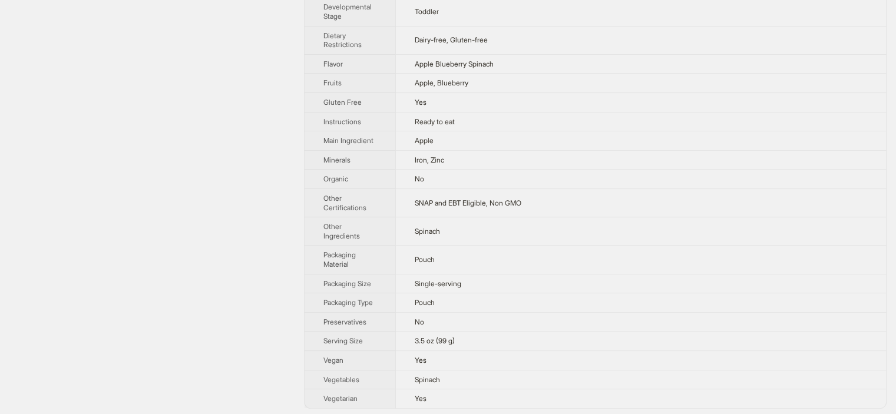
scroll to position [0, 0]
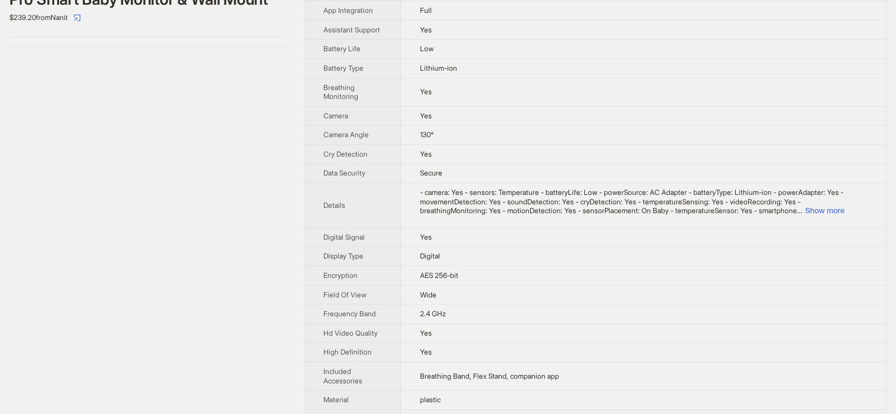
scroll to position [257, 0]
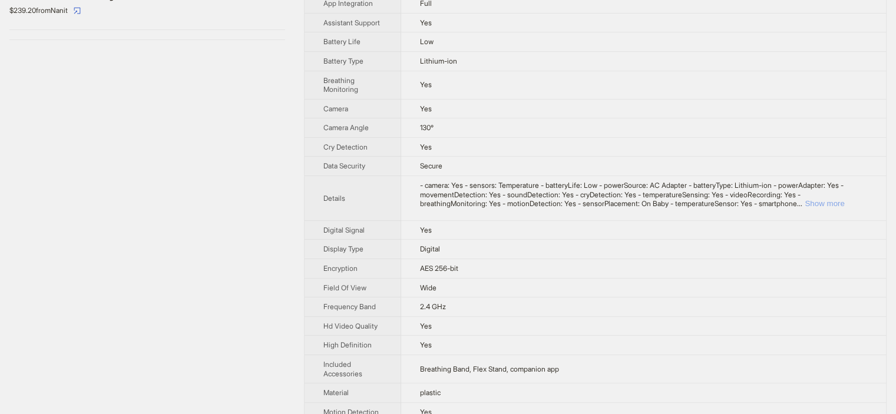
click at [831, 202] on button "Show more" at bounding box center [824, 203] width 39 height 9
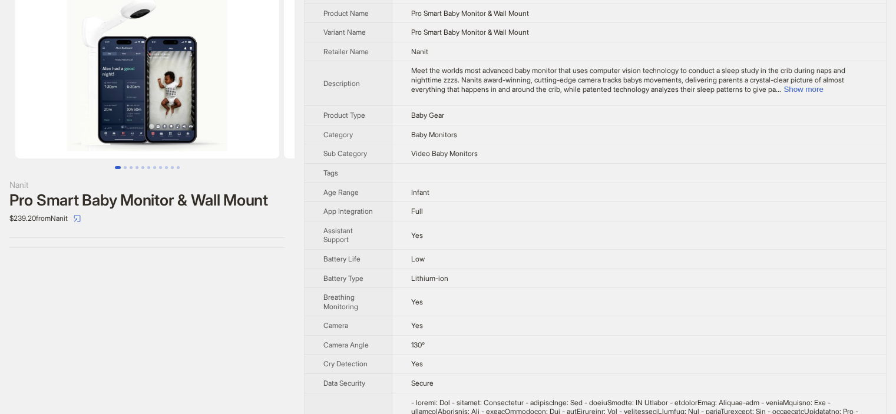
scroll to position [0, 0]
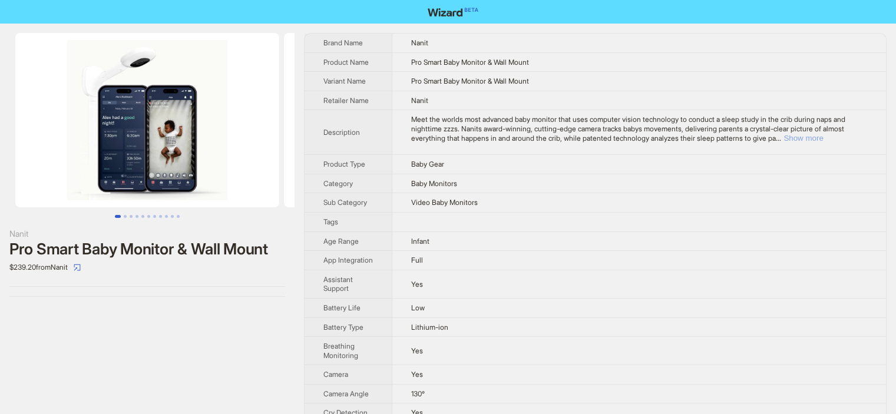
click at [823, 139] on button "Show more" at bounding box center [803, 138] width 39 height 9
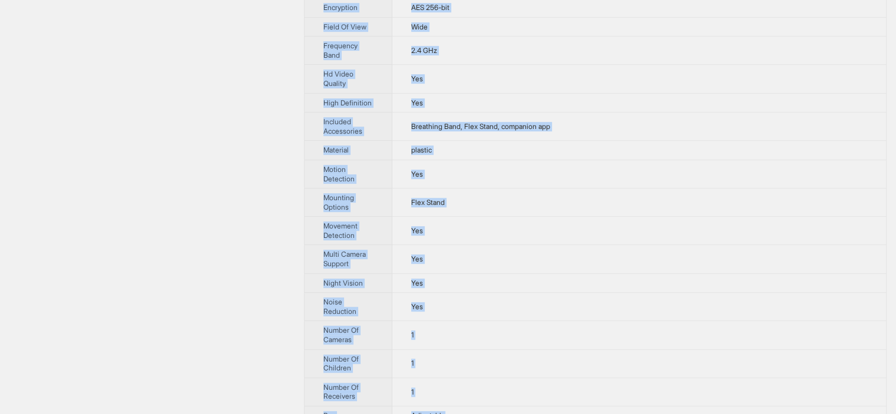
scroll to position [620, 0]
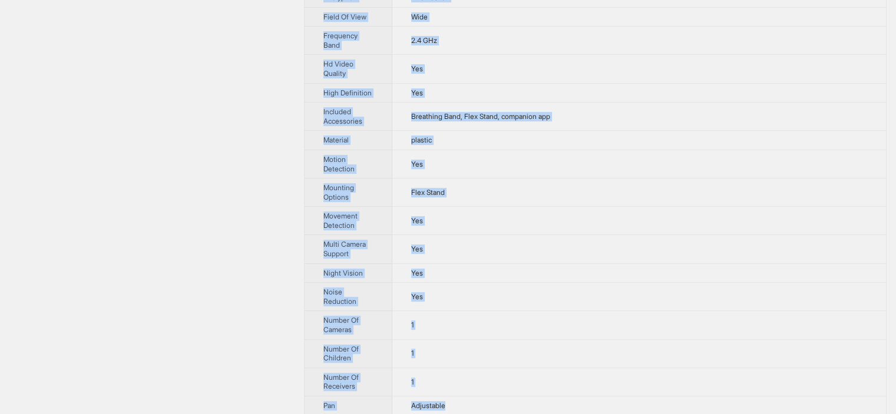
drag, startPoint x: 307, startPoint y: 31, endPoint x: 507, endPoint y: 403, distance: 422.1
click at [507, 403] on div "Nanit Pro Smart Baby Monitor & Wall Mount $239.20 from Nanit Brand Name Nanit P…" at bounding box center [448, 191] width 896 height 1575
copy tbody "Brand Name Nanit Product Name Pro Smart Baby Monitor & Wall Mount Variant Name …"
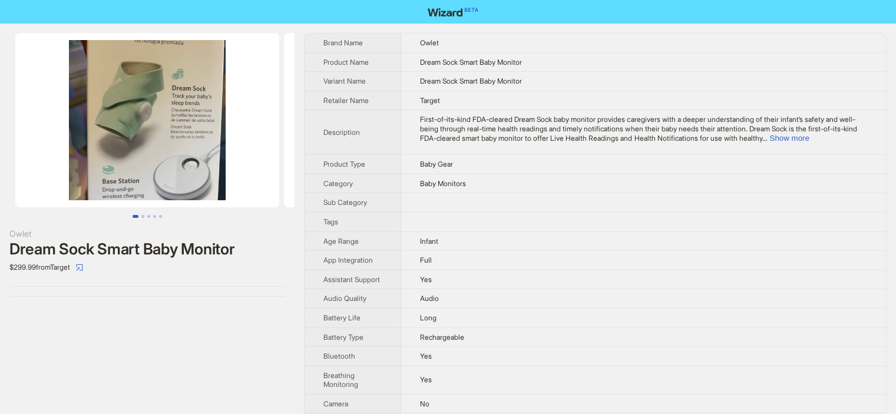
click at [843, 144] on td "First-of-its-kind FDA-cleared Dream Sock baby monitor provides caregivers with …" at bounding box center [643, 132] width 485 height 45
click at [809, 137] on button "Show more" at bounding box center [789, 138] width 39 height 9
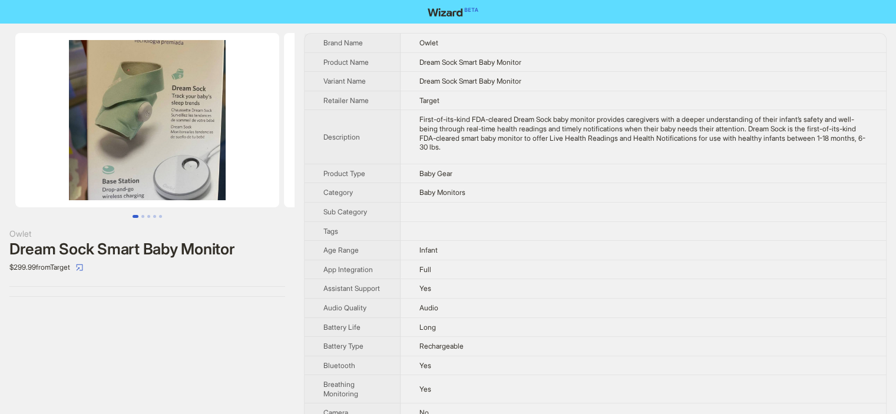
click at [314, 39] on th "Brand Name" at bounding box center [353, 43] width 96 height 19
click at [314, 35] on th "Brand Name" at bounding box center [353, 43] width 96 height 19
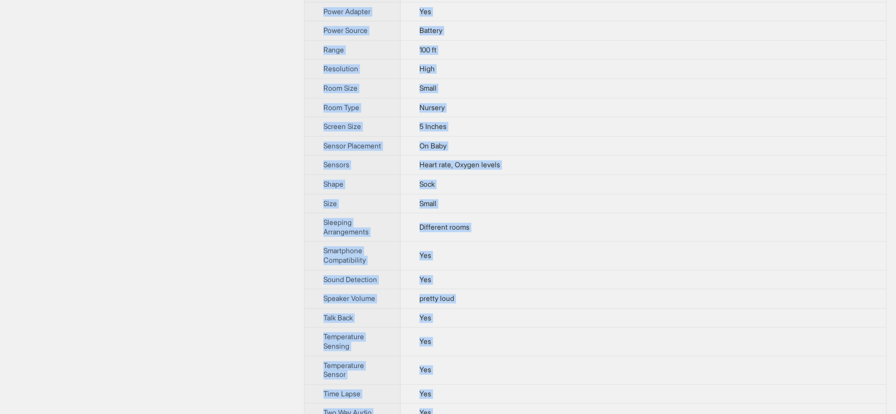
scroll to position [1040, 0]
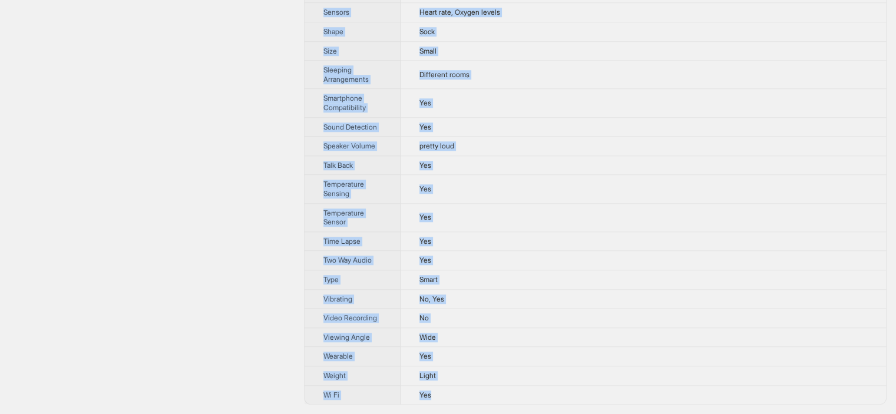
drag, startPoint x: 314, startPoint y: 35, endPoint x: 470, endPoint y: 398, distance: 395.5
copy tbody "Brand Name Owlet Product Name Dream Sock Smart Baby Monitor Variant Name Dream …"
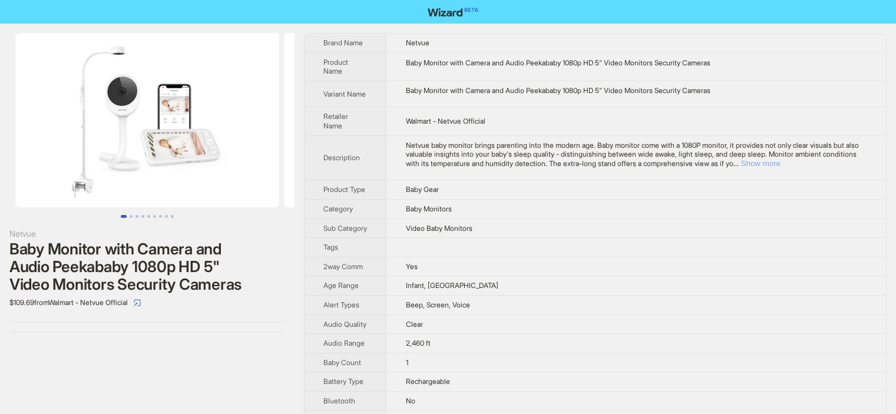
click at [780, 165] on button "Show more" at bounding box center [760, 163] width 39 height 9
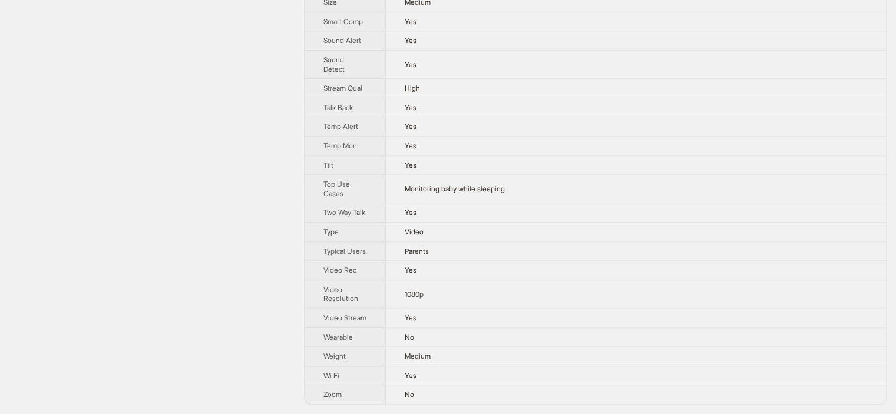
scroll to position [972, 0]
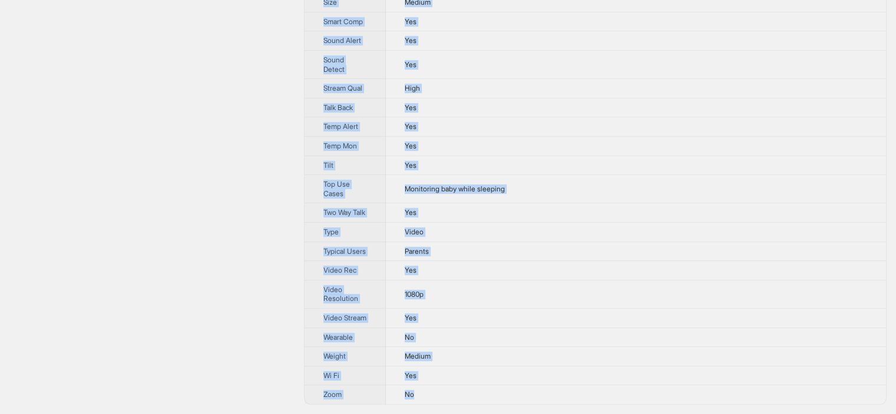
drag, startPoint x: 396, startPoint y: 35, endPoint x: 490, endPoint y: 398, distance: 374.5
copy tbody "Netvue Product Name Baby Monitor with Camera and Audio Peekababy 1080p HD 5" Vi…"
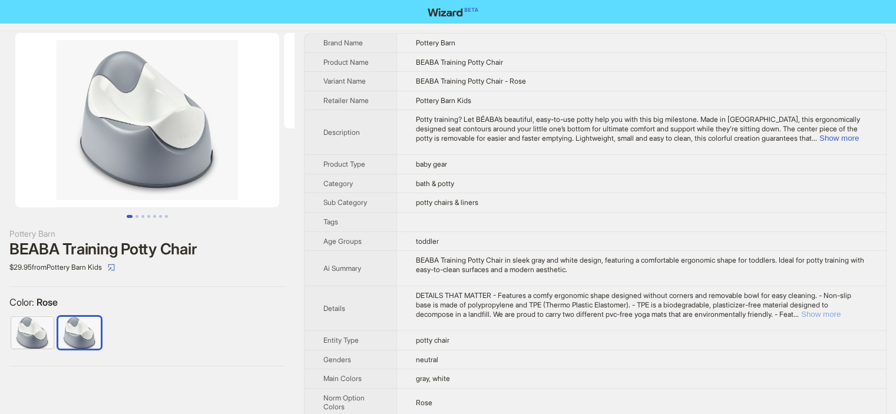
click at [841, 318] on button "Show more" at bounding box center [821, 314] width 39 height 9
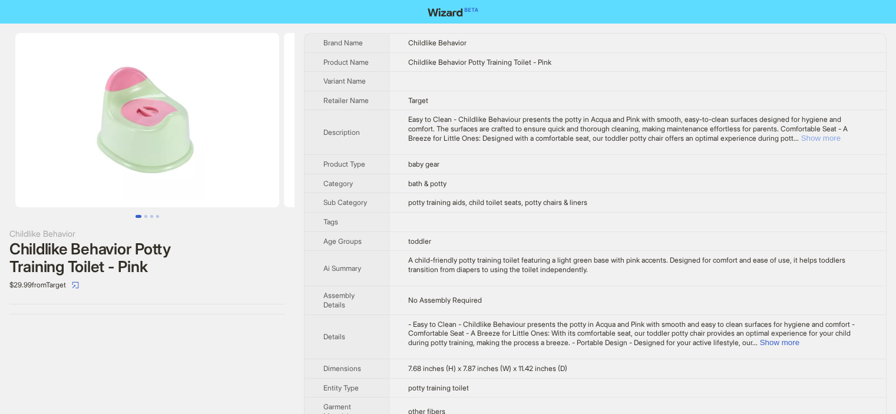
click at [837, 143] on button "Show more" at bounding box center [821, 138] width 39 height 9
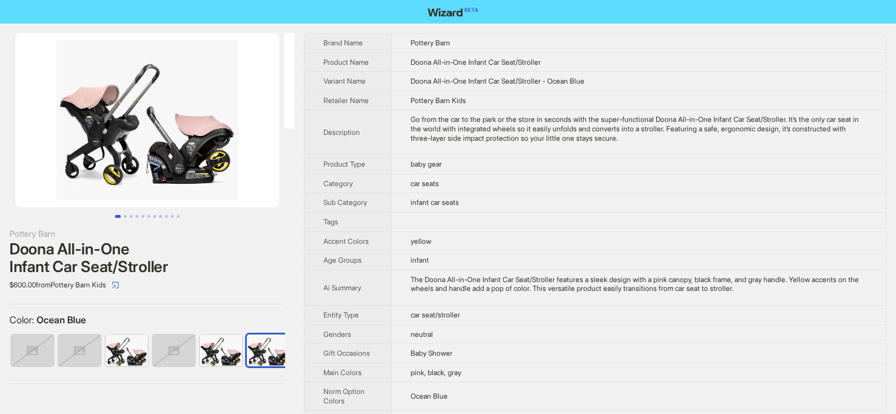
scroll to position [0, 54]
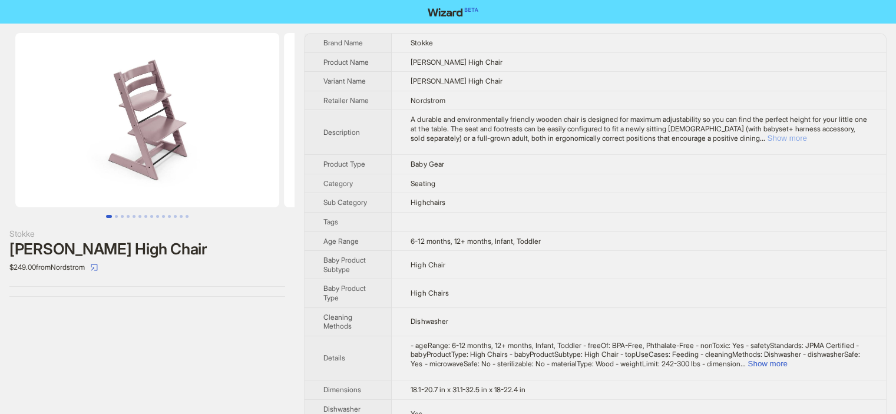
click at [807, 138] on button "Show more" at bounding box center [786, 138] width 39 height 9
